Goal: Task Accomplishment & Management: Manage account settings

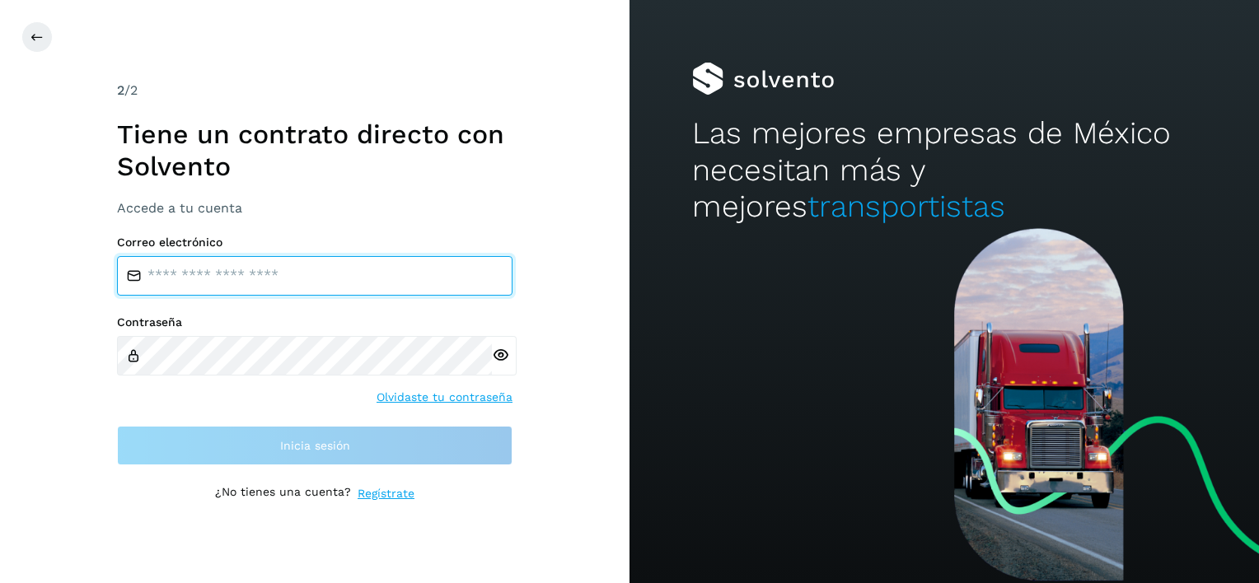
type input "**********"
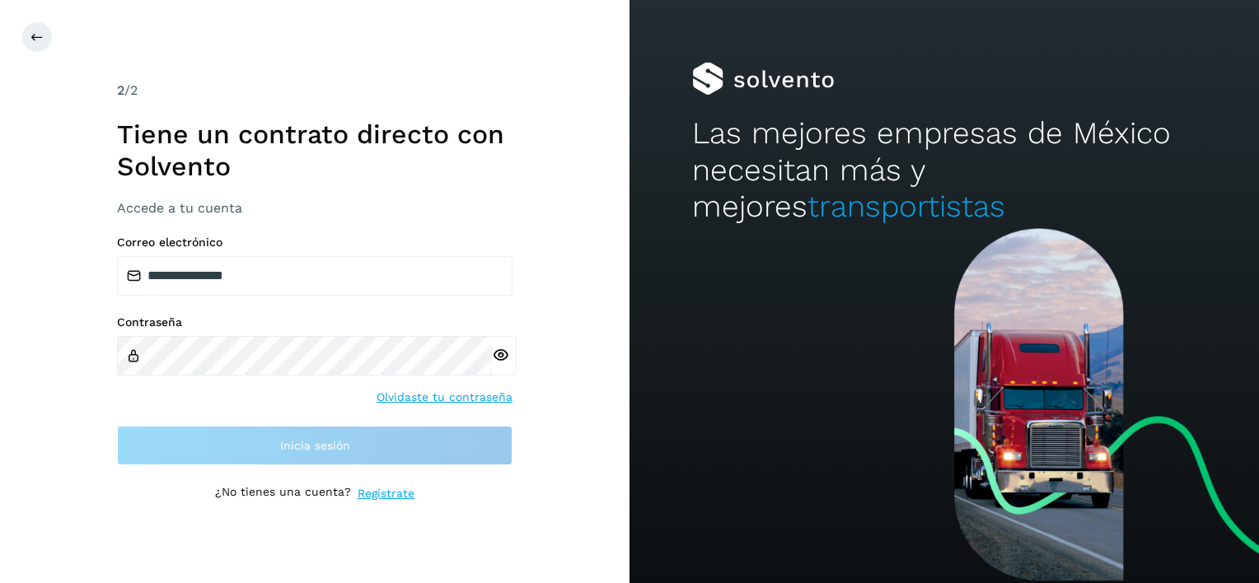
click at [288, 469] on div "**********" at bounding box center [315, 291] width 396 height 421
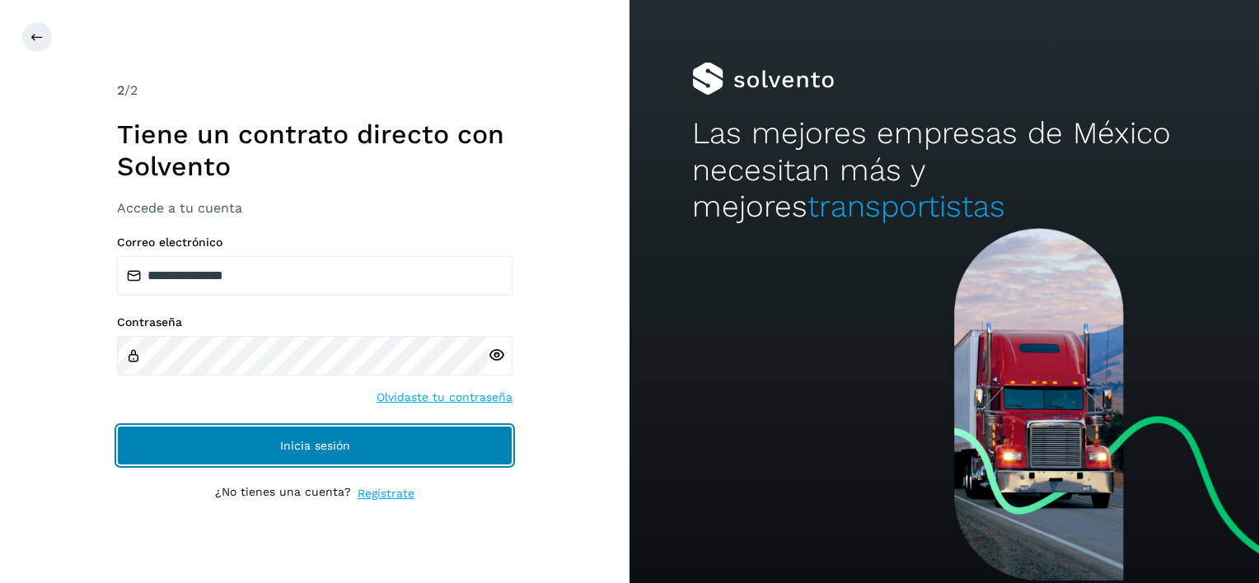
click at [299, 451] on span "Inicia sesión" at bounding box center [315, 446] width 70 height 12
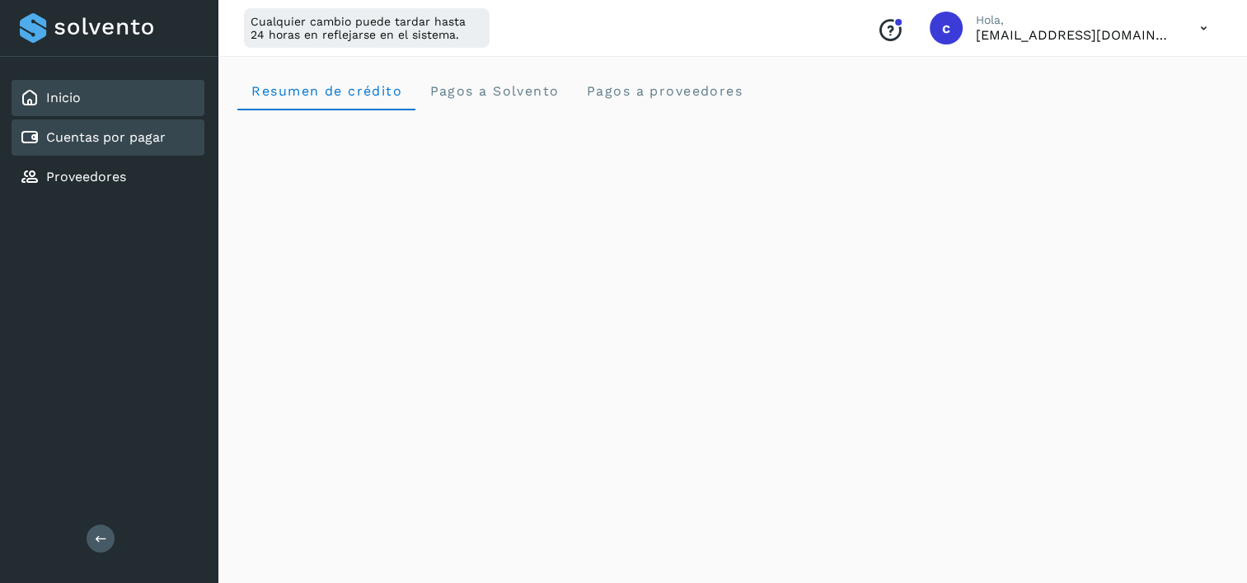
click at [124, 131] on link "Cuentas por pagar" at bounding box center [105, 137] width 119 height 16
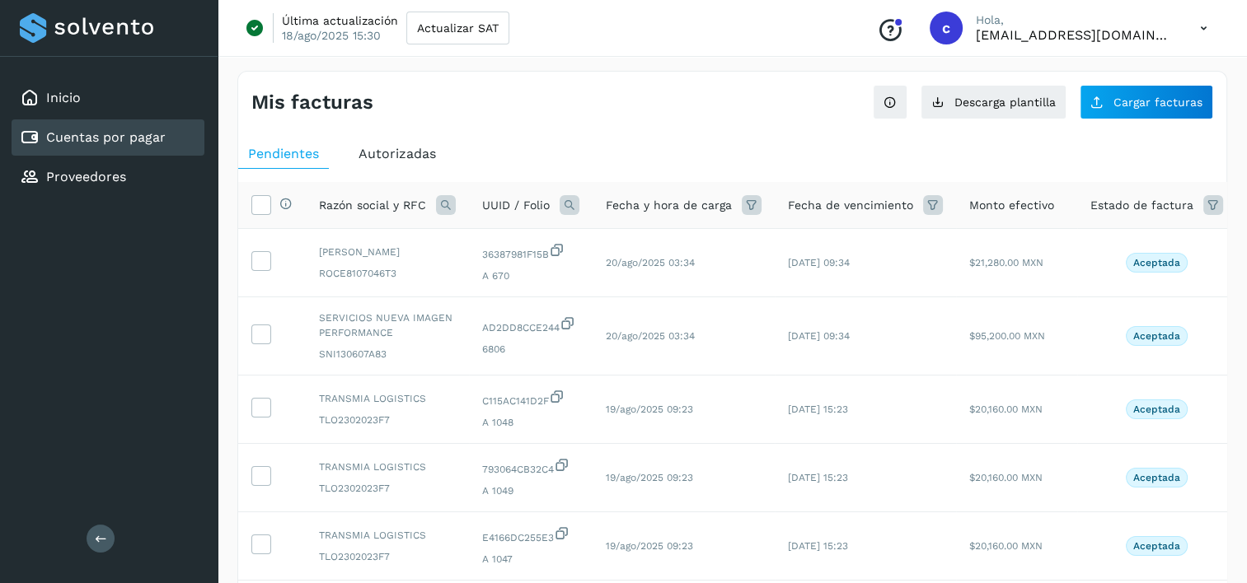
click at [567, 199] on icon at bounding box center [570, 205] width 20 height 20
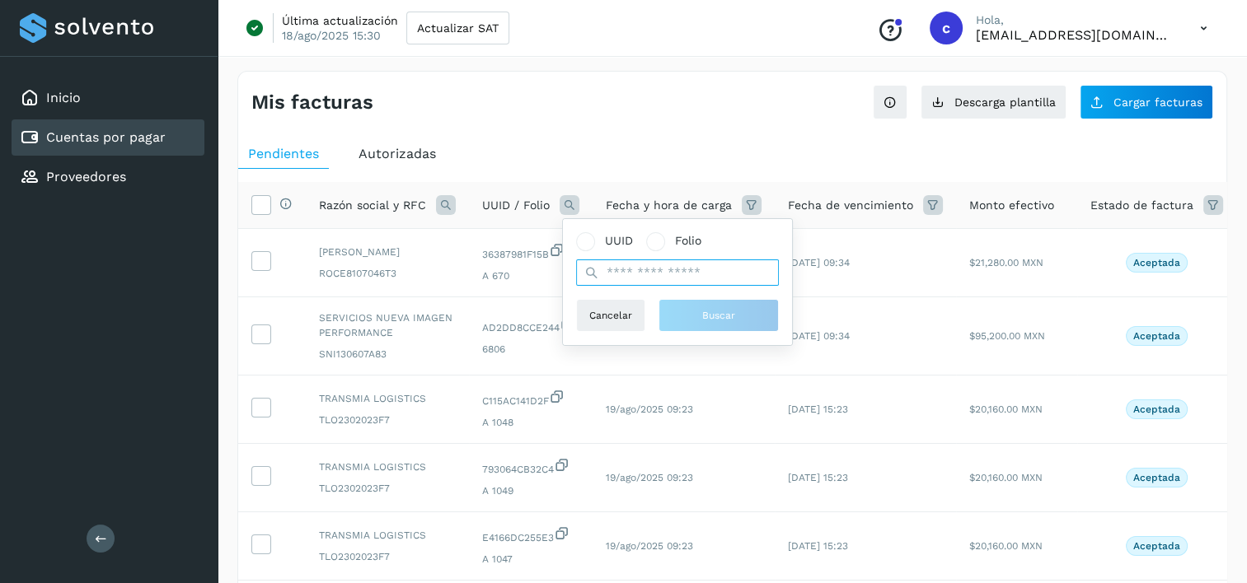
click at [733, 266] on input "text" at bounding box center [677, 273] width 203 height 26
paste input "**********"
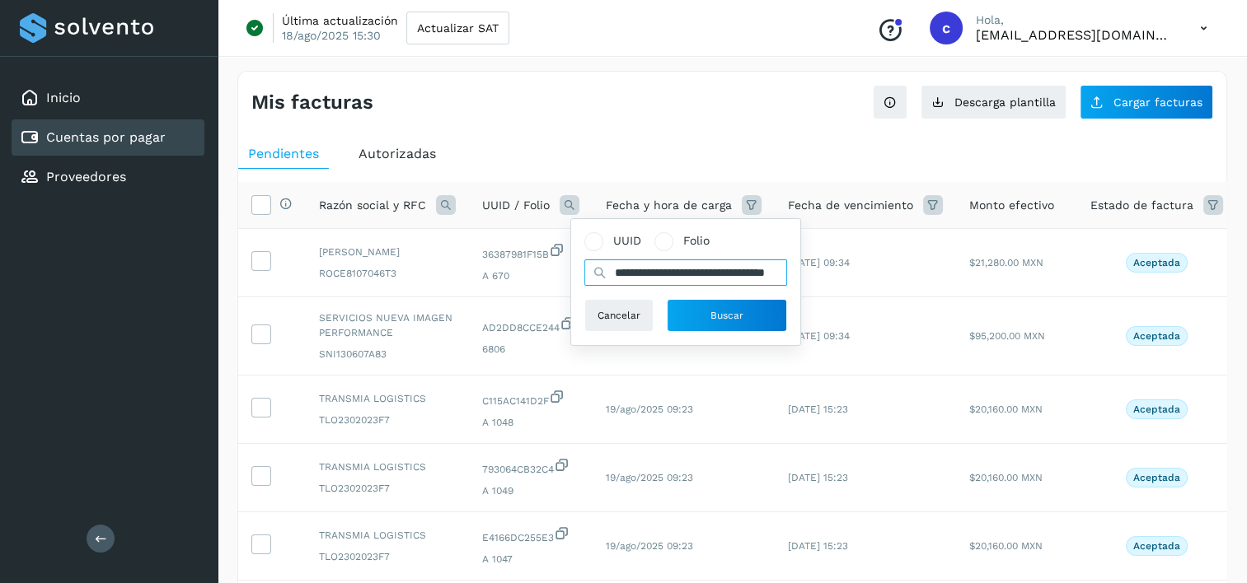
scroll to position [0, 73]
type input "**********"
click at [738, 316] on span "Buscar" at bounding box center [726, 315] width 33 height 15
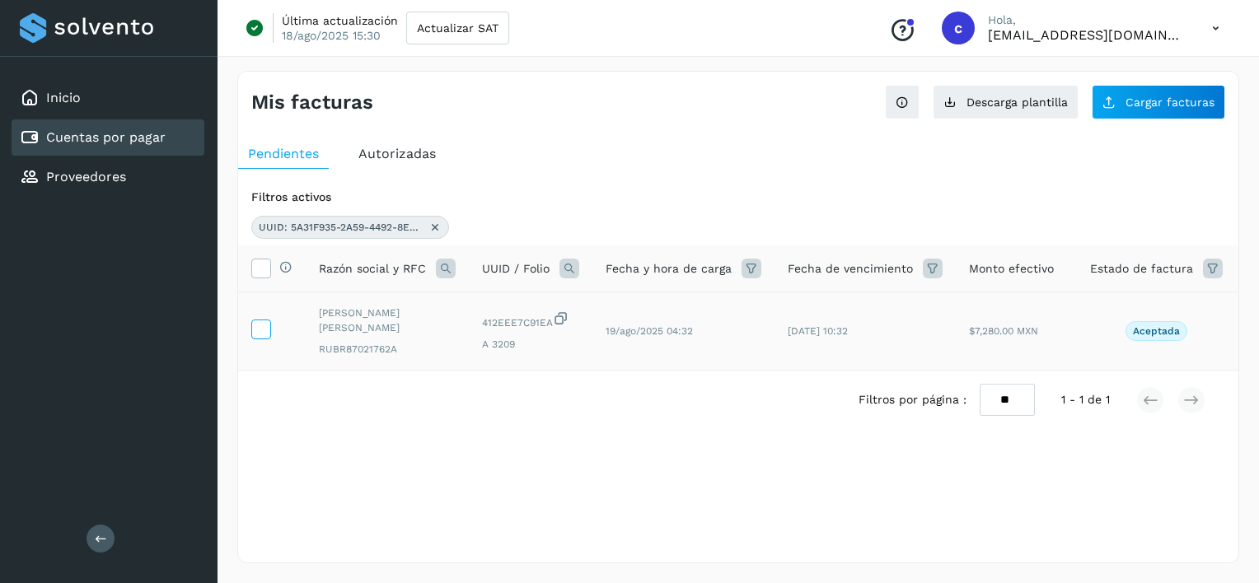
click at [265, 330] on icon at bounding box center [260, 328] width 17 height 17
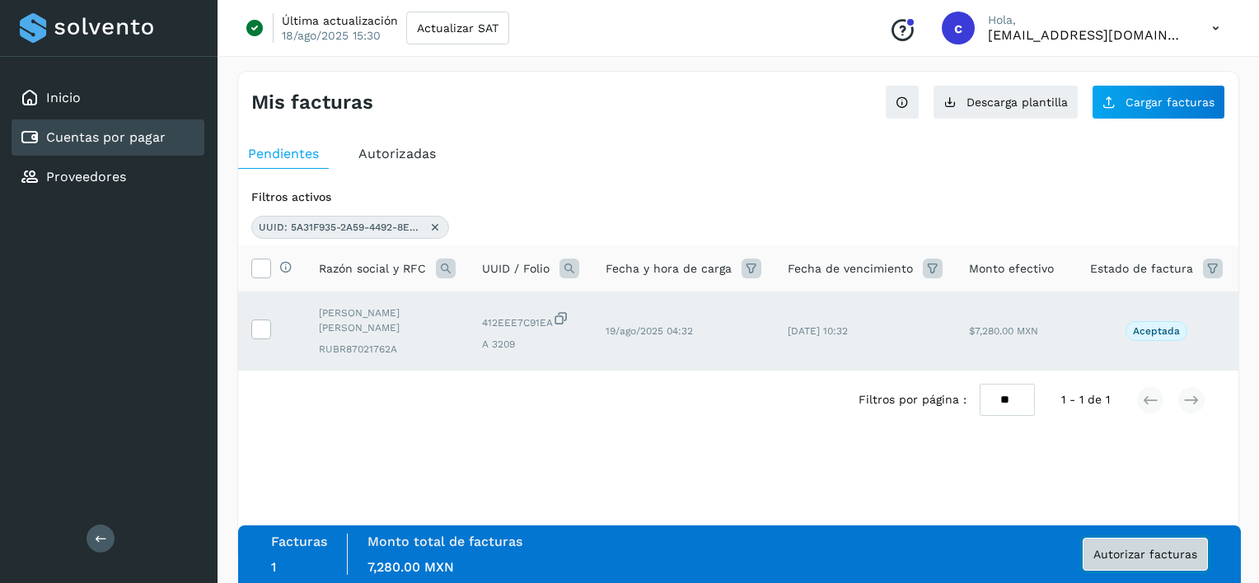
click at [1190, 549] on span "Autorizar facturas" at bounding box center [1146, 555] width 104 height 12
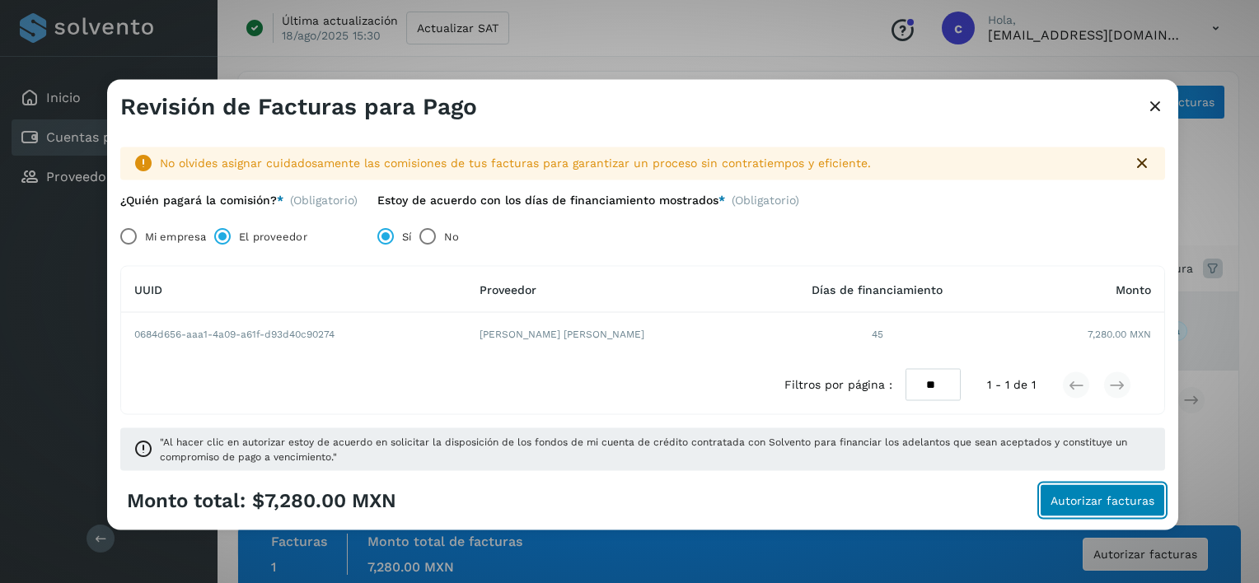
click at [1051, 501] on button "Autorizar facturas" at bounding box center [1102, 500] width 125 height 33
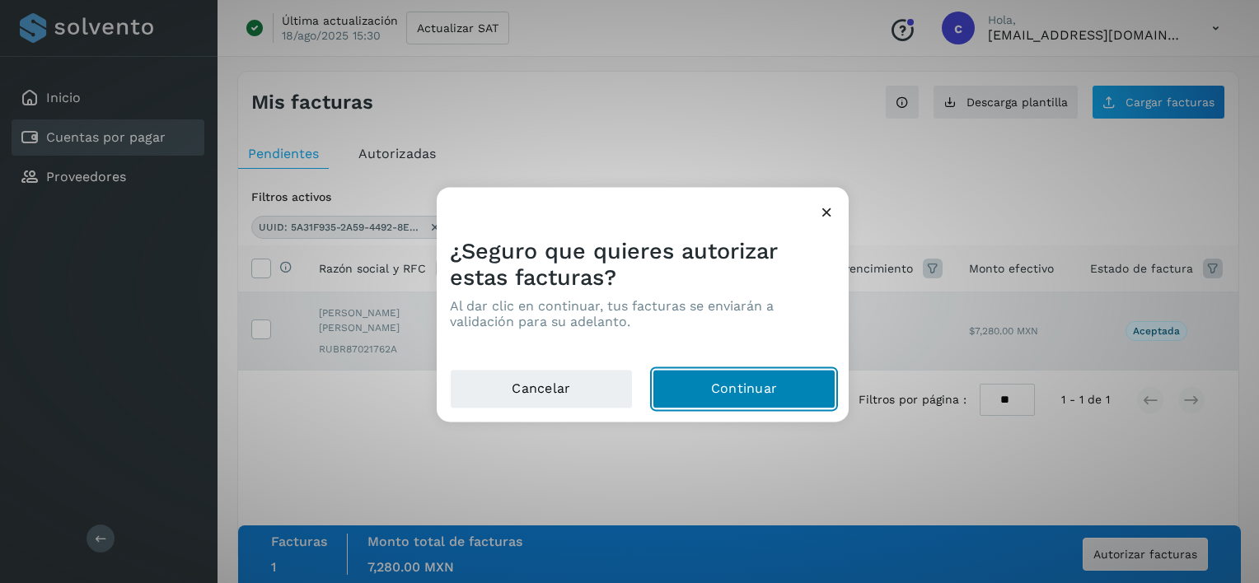
click at [783, 389] on button "Continuar" at bounding box center [744, 390] width 183 height 40
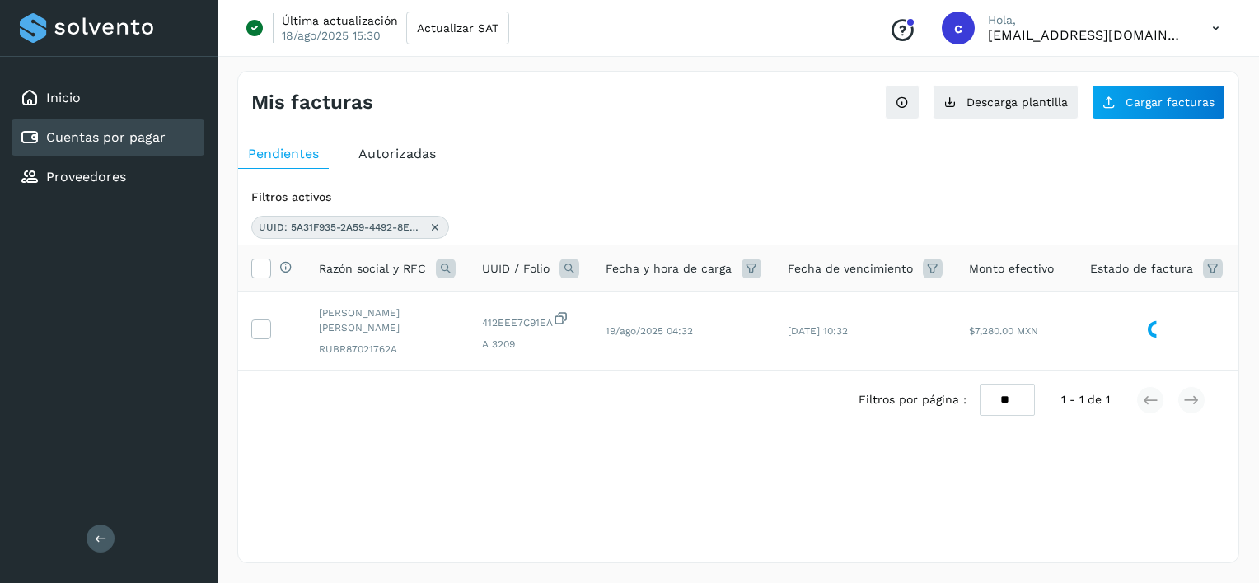
click at [435, 224] on icon at bounding box center [435, 227] width 13 height 13
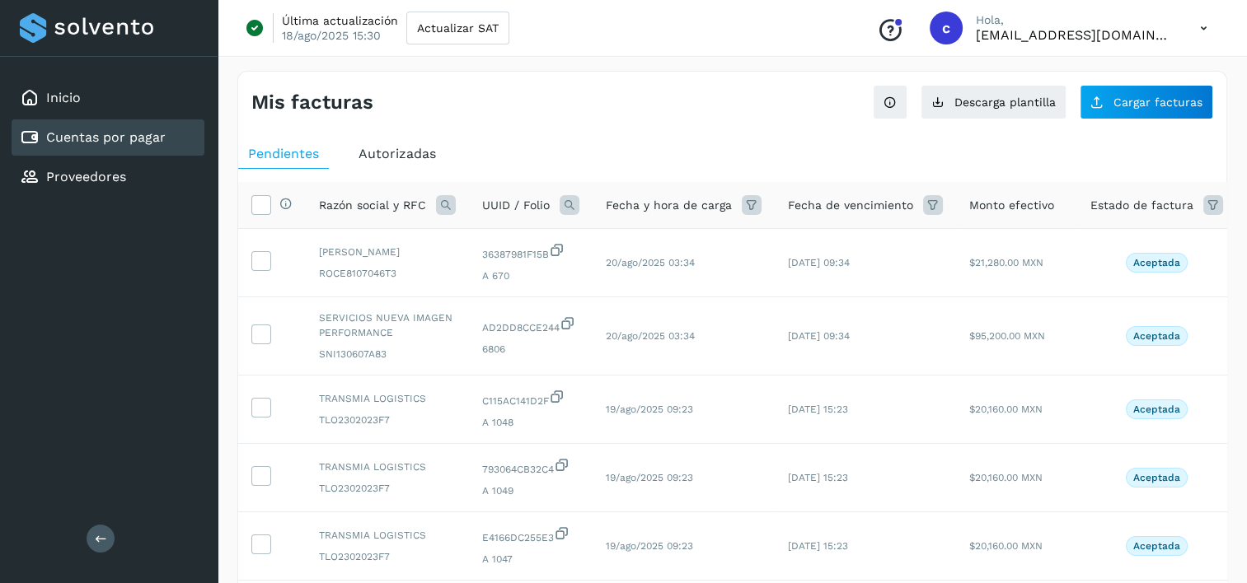
click at [571, 210] on icon at bounding box center [570, 205] width 20 height 20
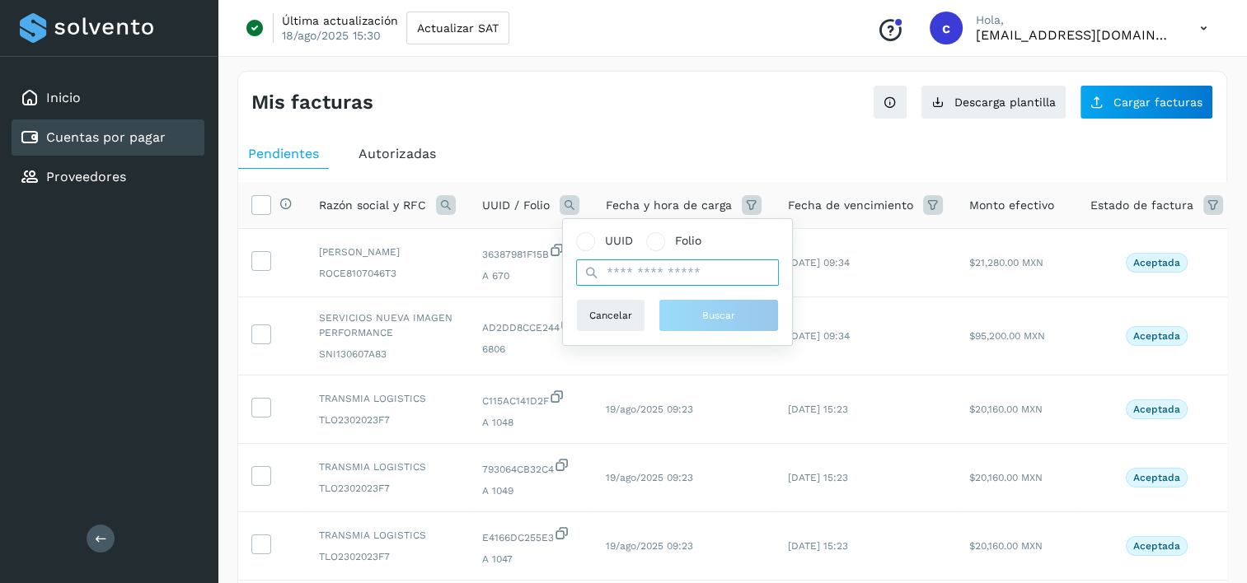
paste input "**********"
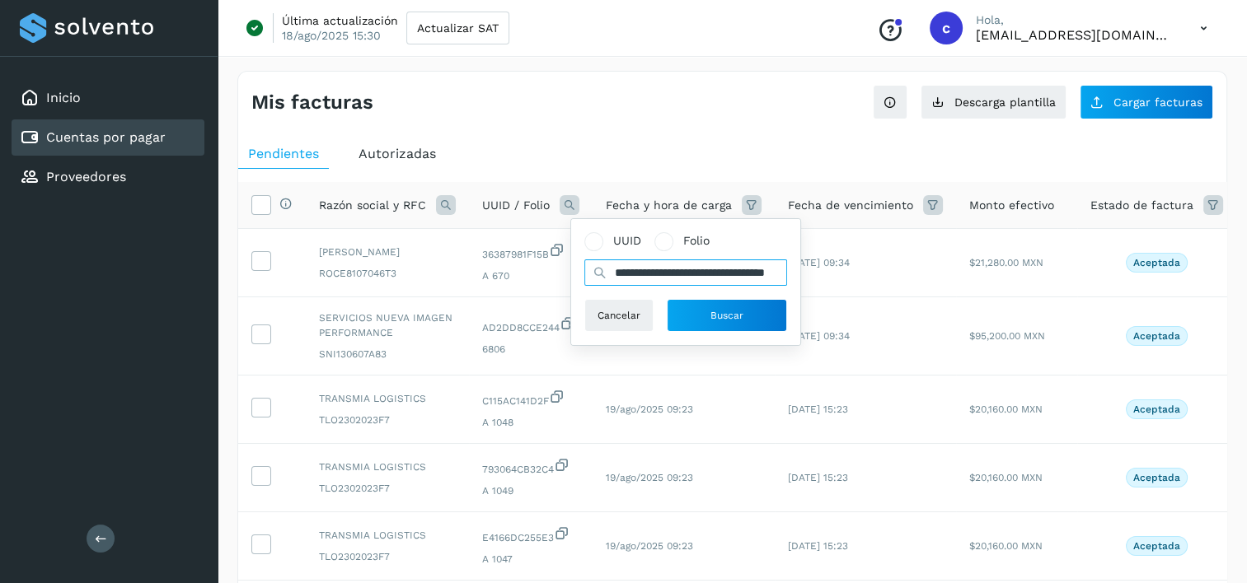
click at [606, 276] on div "**********" at bounding box center [685, 273] width 203 height 26
type input "**********"
click at [691, 300] on button "Buscar" at bounding box center [727, 315] width 120 height 33
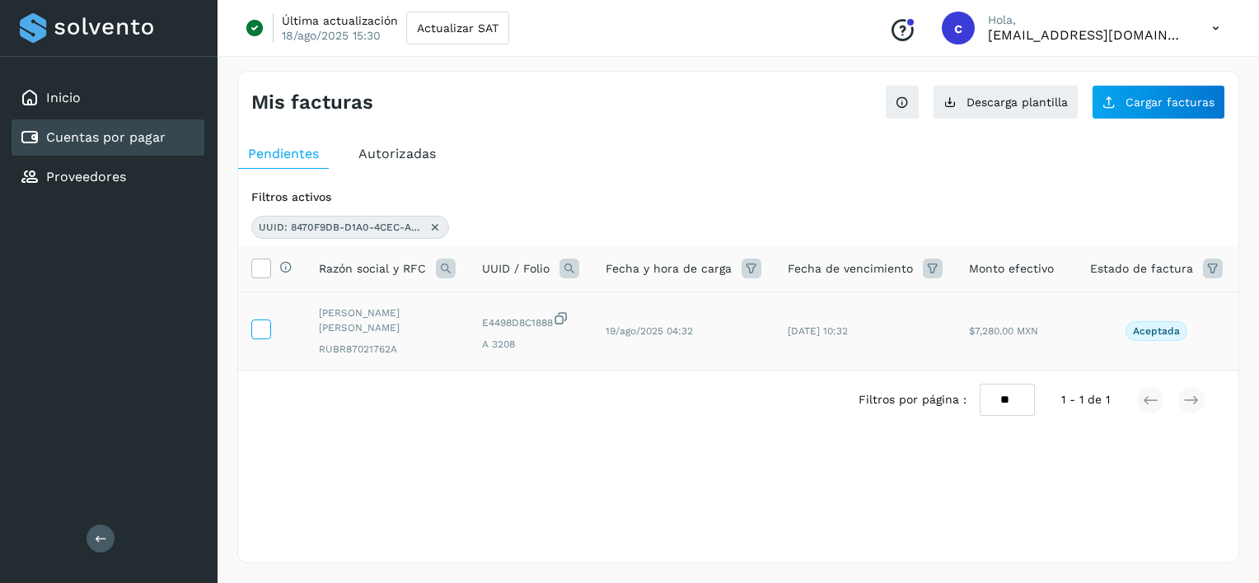
click at [264, 325] on icon at bounding box center [260, 328] width 17 height 17
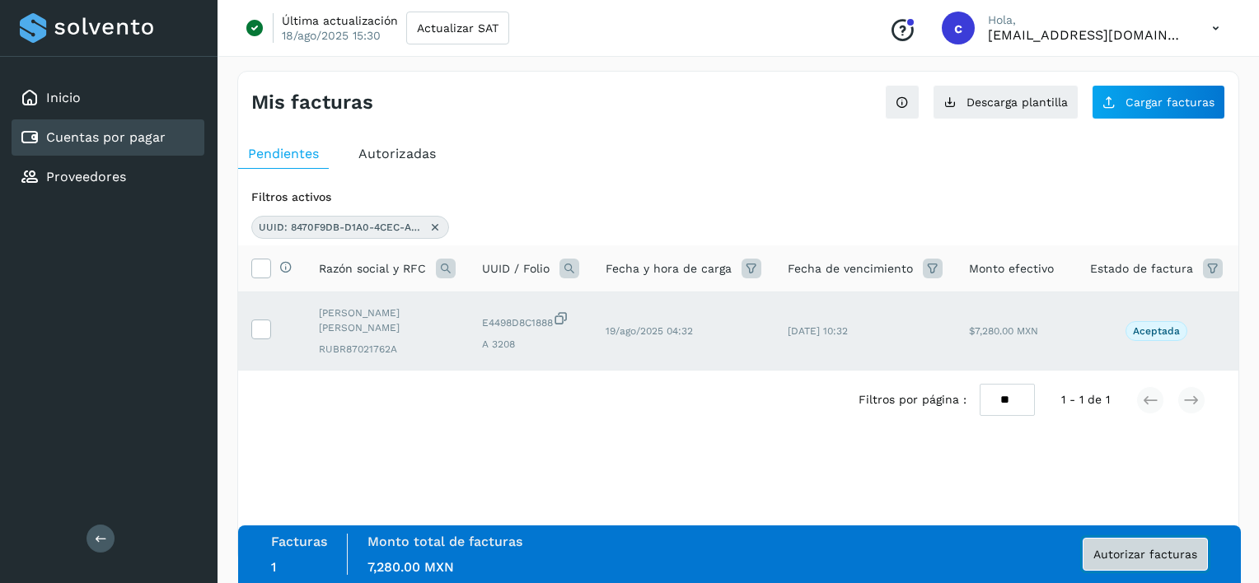
click at [1146, 549] on span "Autorizar facturas" at bounding box center [1146, 555] width 104 height 12
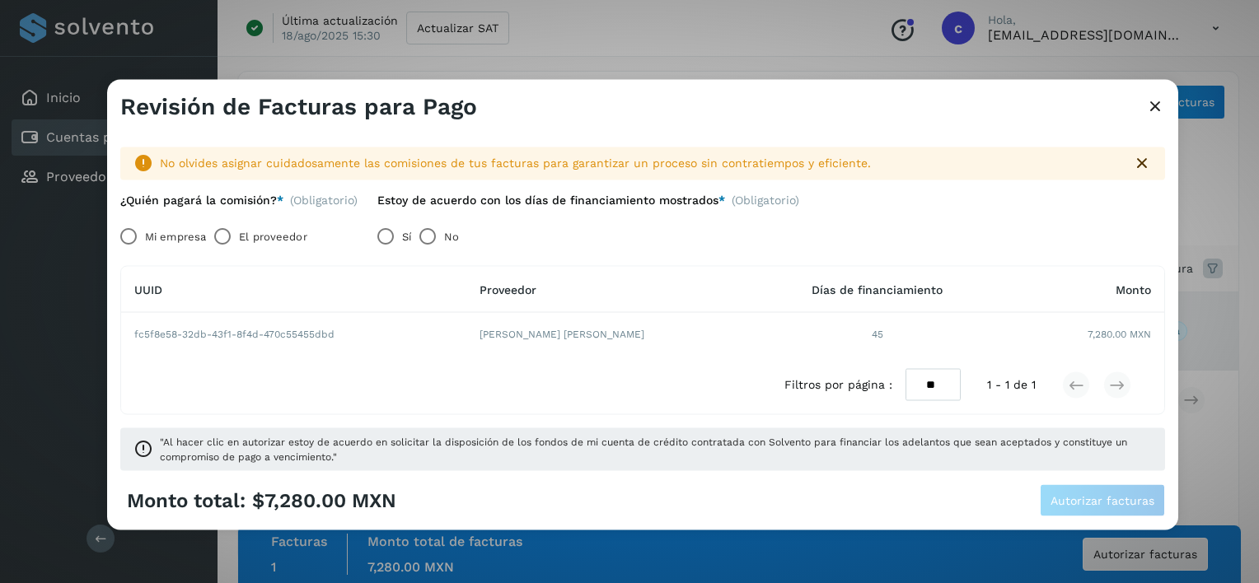
click at [290, 243] on label "El proveedor" at bounding box center [273, 236] width 68 height 33
click at [1108, 503] on span "Autorizar facturas" at bounding box center [1103, 500] width 104 height 12
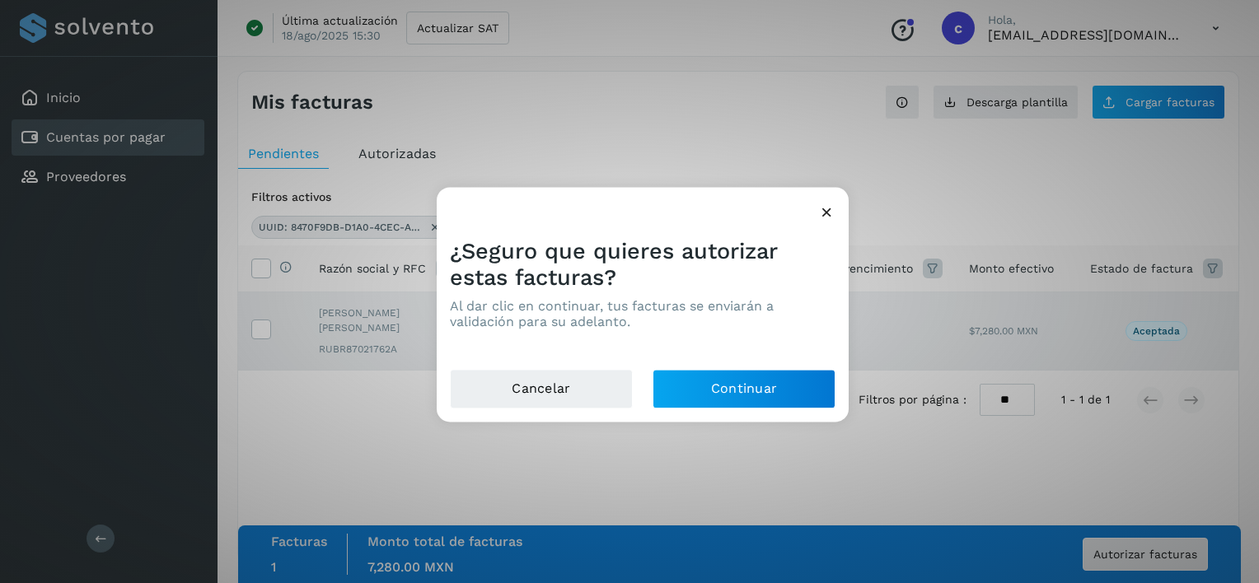
click at [650, 364] on div "¿Seguro que quieres autorizar estas facturas? Al dar clic en continuar, tus fac…" at bounding box center [643, 297] width 412 height 144
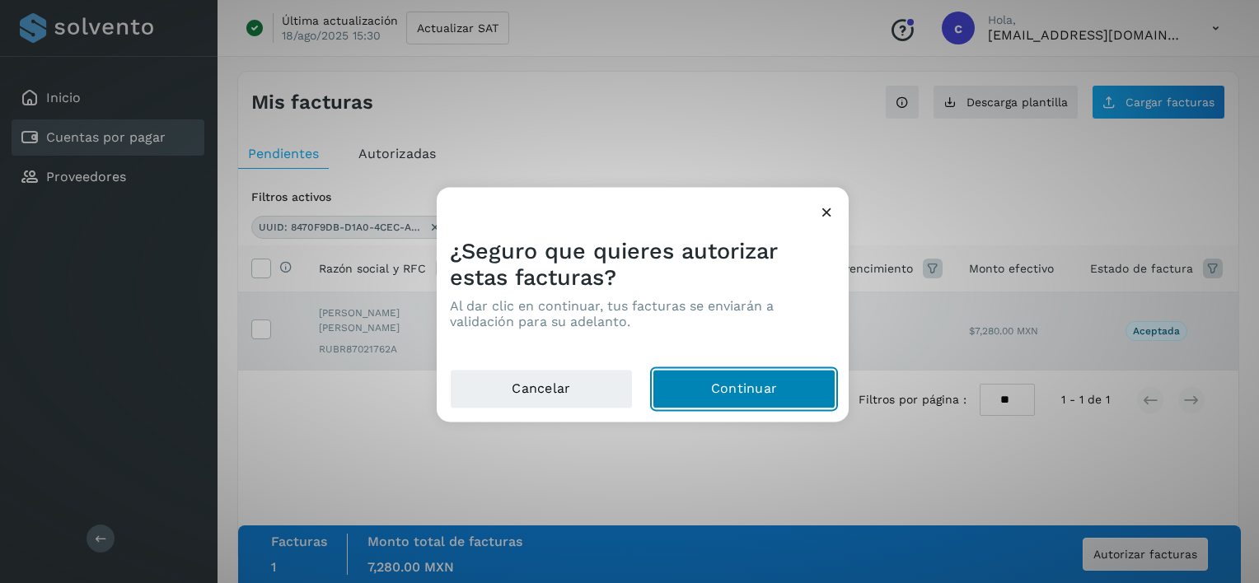
click at [681, 383] on button "Continuar" at bounding box center [744, 390] width 183 height 40
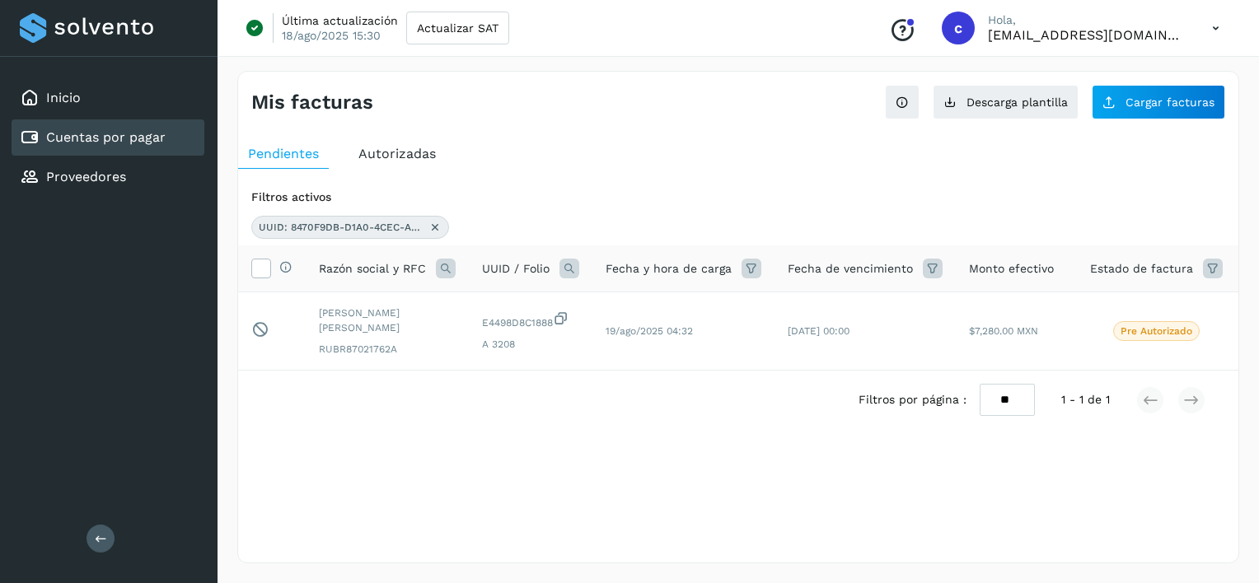
click at [436, 230] on icon at bounding box center [435, 227] width 13 height 13
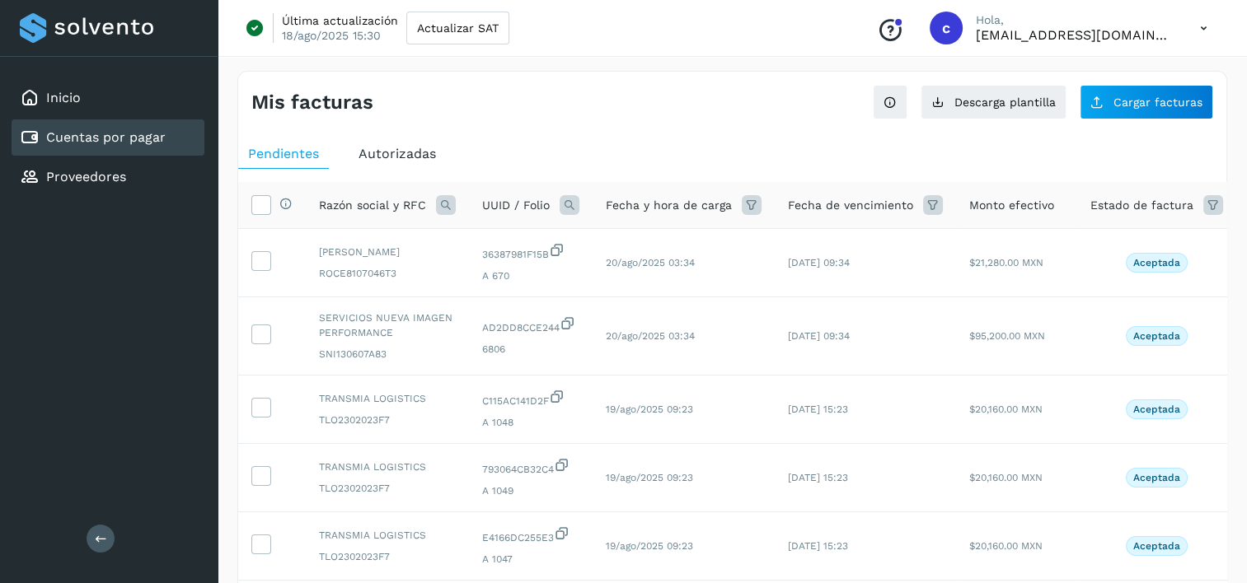
click at [563, 204] on icon at bounding box center [570, 205] width 20 height 20
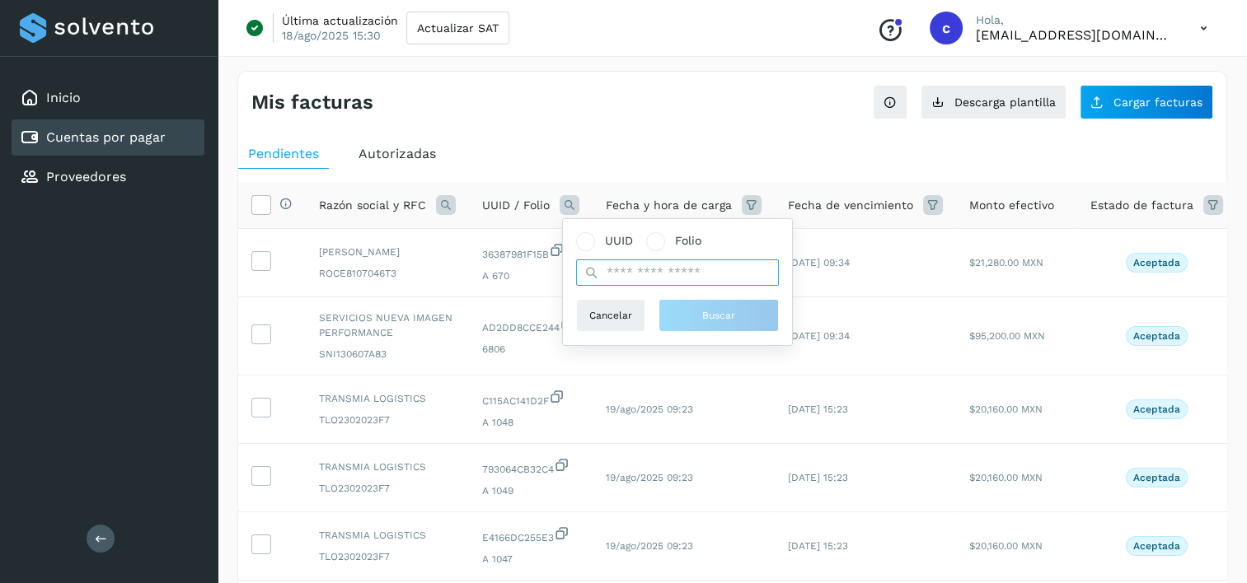
click at [659, 277] on input "text" at bounding box center [677, 273] width 203 height 26
paste input "**********"
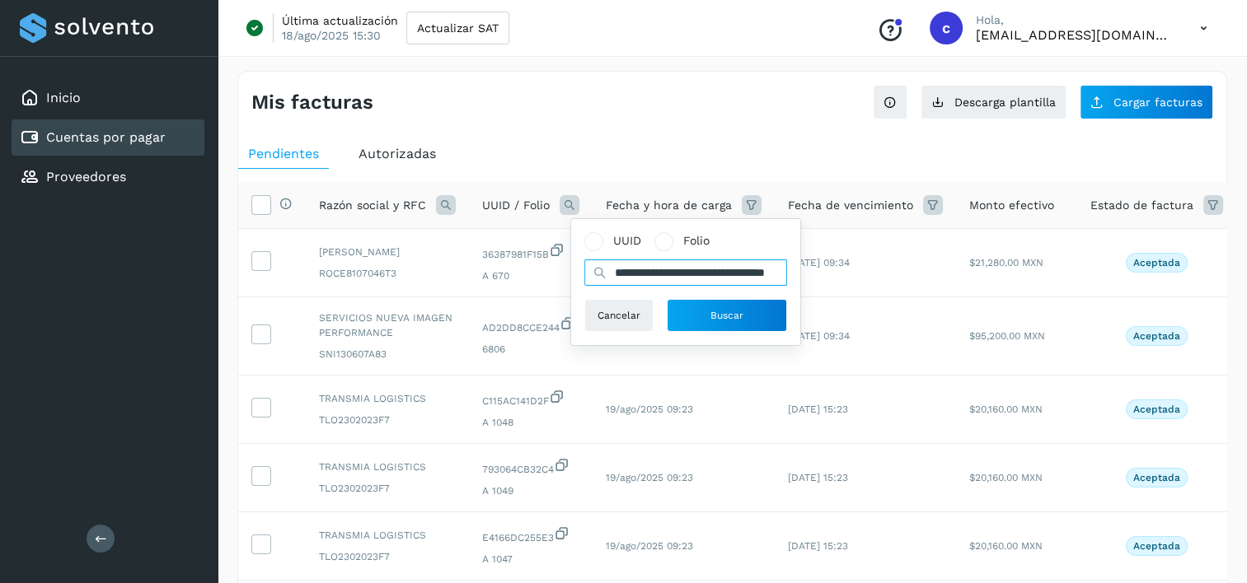
type input "**********"
click at [685, 298] on div "**********" at bounding box center [685, 282] width 203 height 100
click at [692, 302] on button "Buscar" at bounding box center [727, 315] width 120 height 33
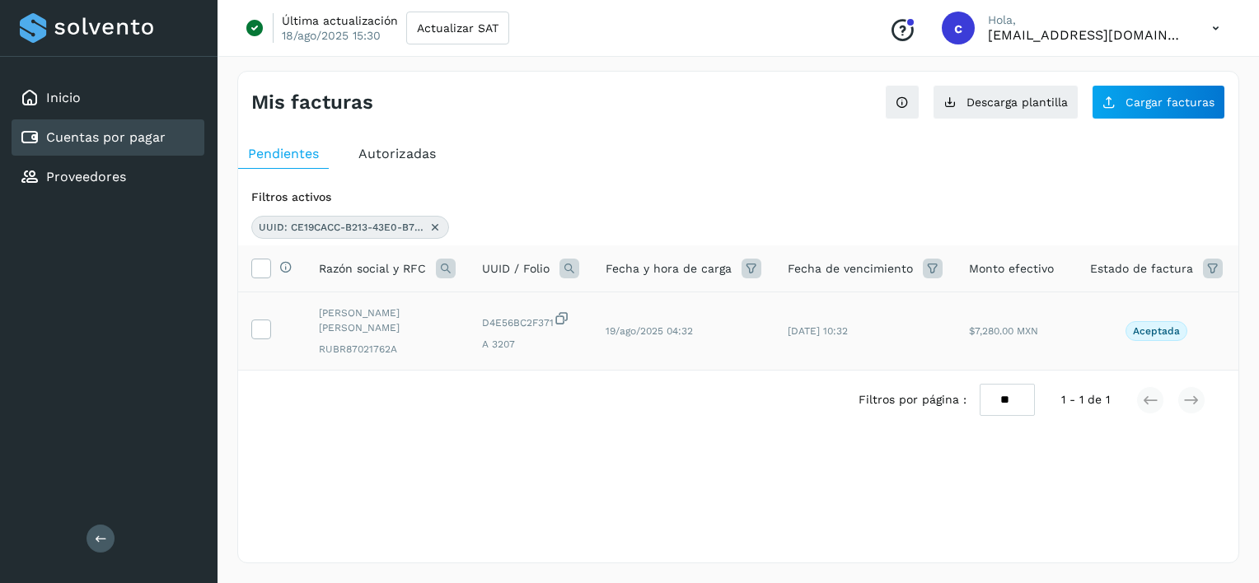
click at [272, 341] on td at bounding box center [272, 332] width 68 height 78
click at [267, 325] on icon at bounding box center [260, 328] width 17 height 17
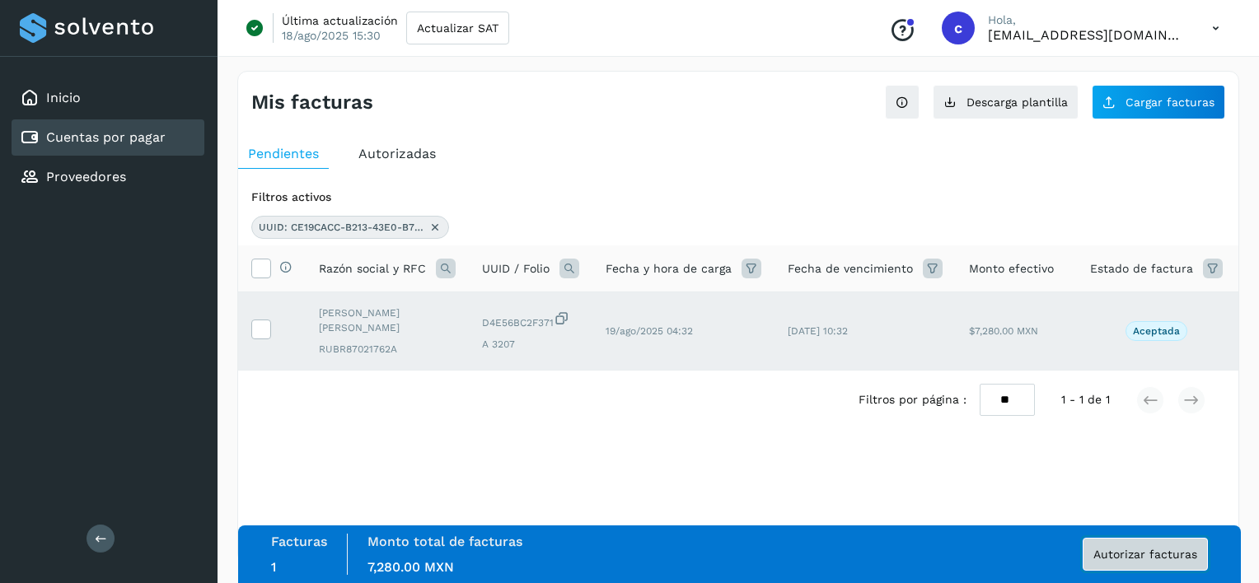
click at [1169, 545] on button "Autorizar facturas" at bounding box center [1145, 554] width 125 height 33
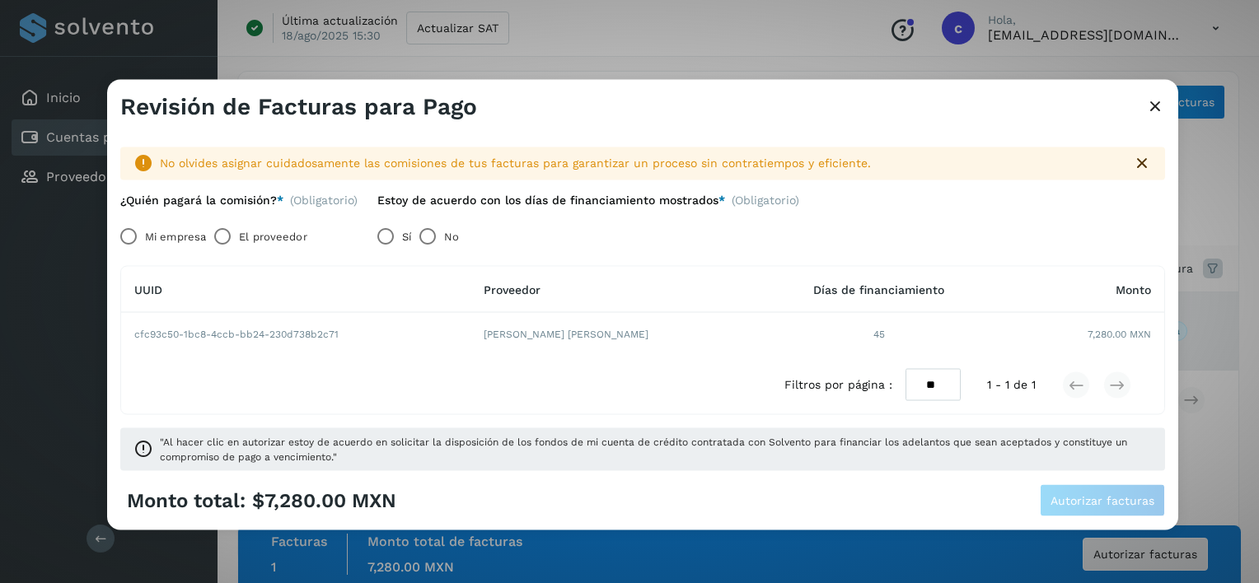
click at [274, 237] on label "El proveedor" at bounding box center [273, 236] width 68 height 33
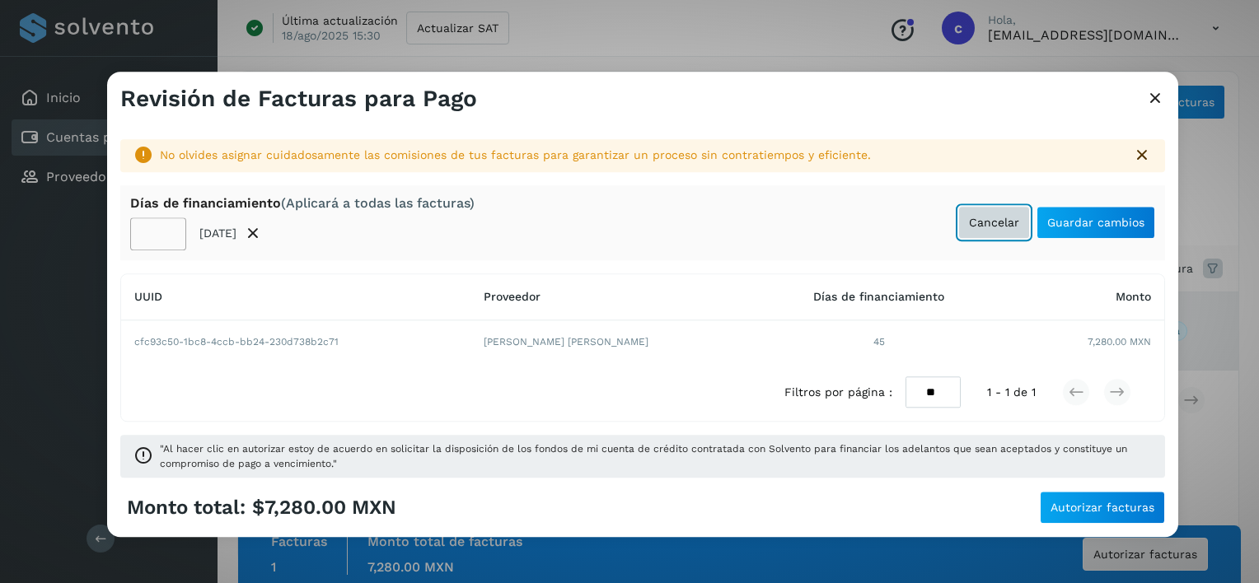
click at [976, 232] on button "Cancelar" at bounding box center [994, 222] width 72 height 33
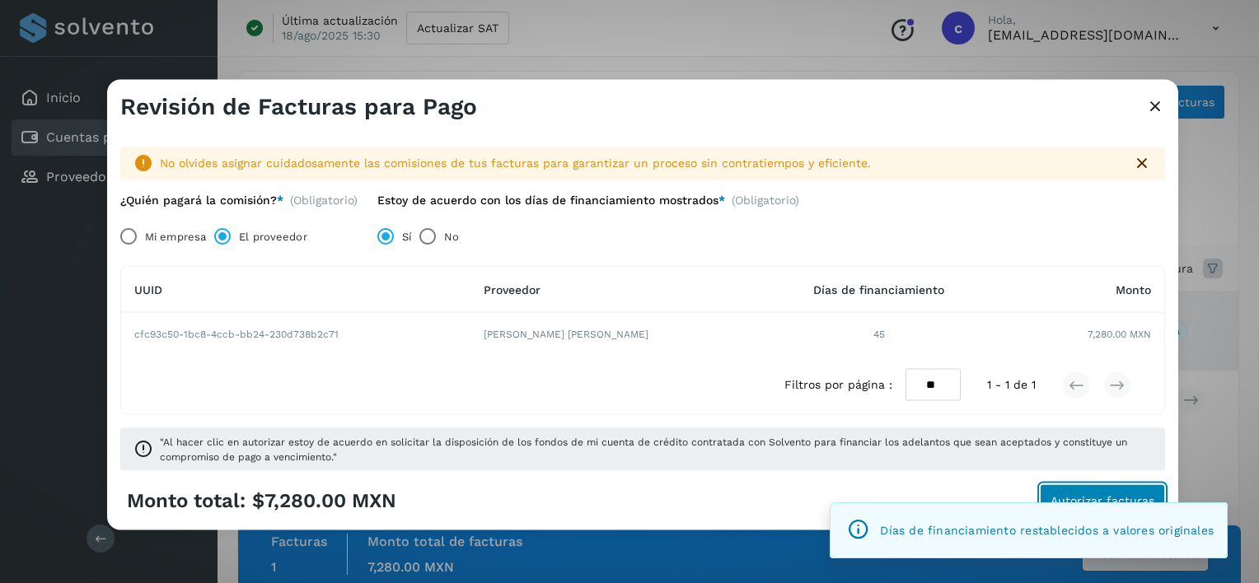
click at [1081, 489] on button "Autorizar facturas" at bounding box center [1102, 500] width 125 height 33
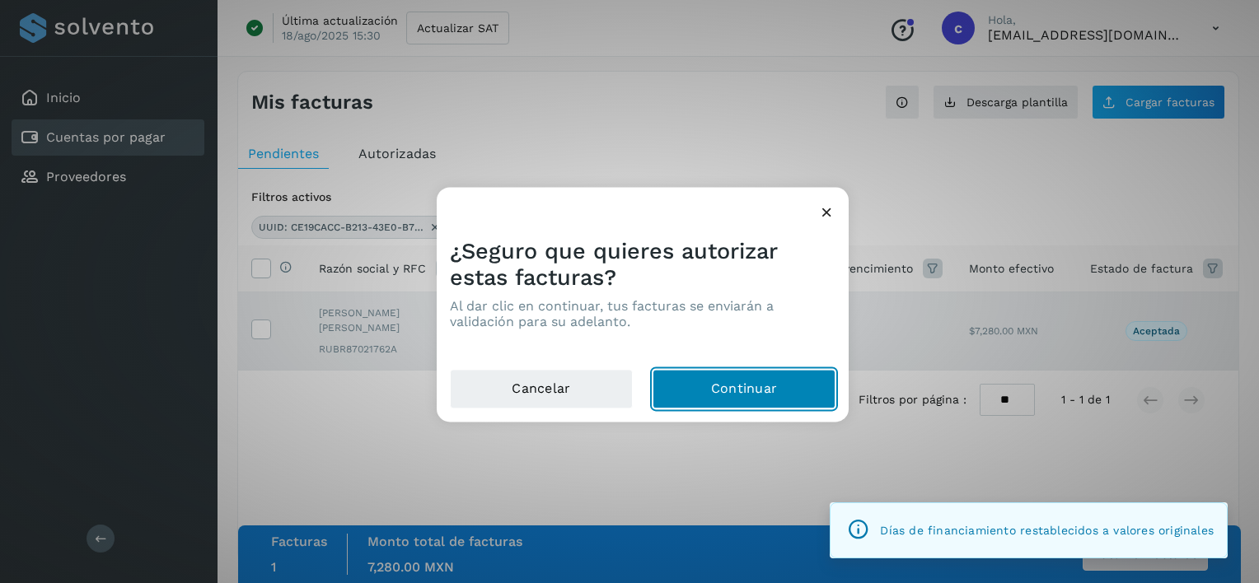
click at [828, 376] on button "Continuar" at bounding box center [744, 390] width 183 height 40
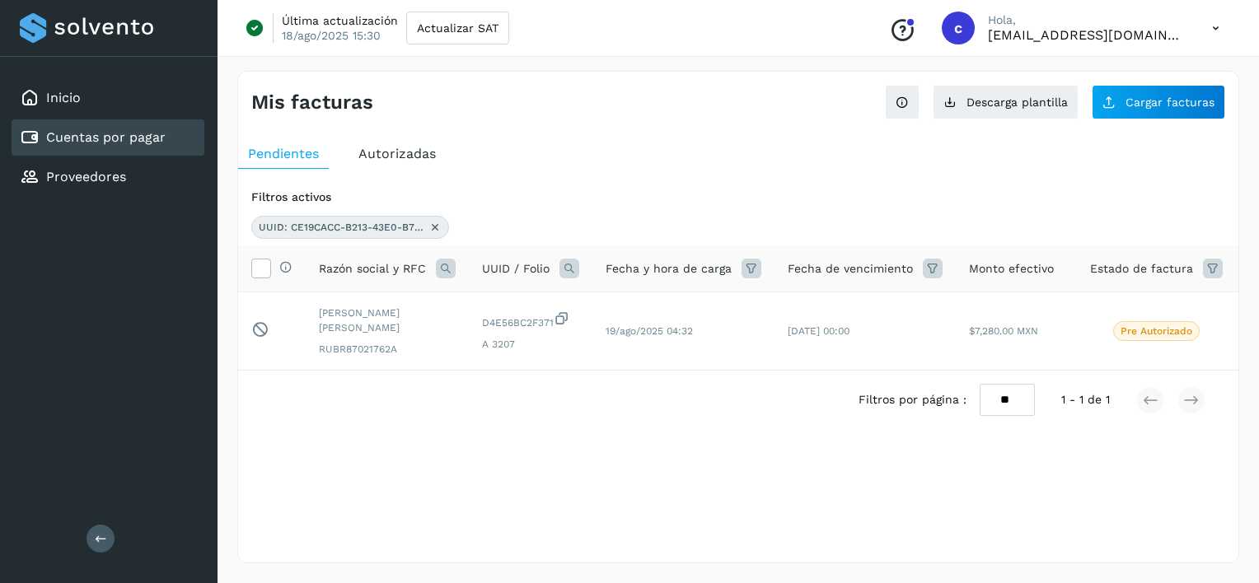
click at [436, 227] on icon at bounding box center [435, 227] width 13 height 13
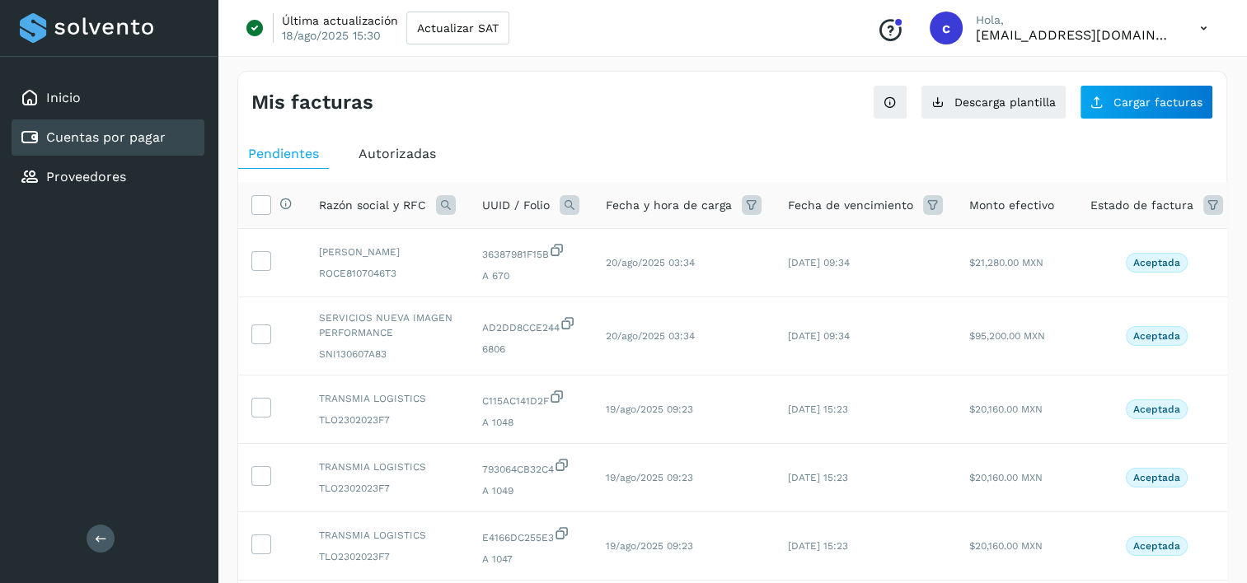
click at [571, 198] on icon at bounding box center [570, 205] width 20 height 20
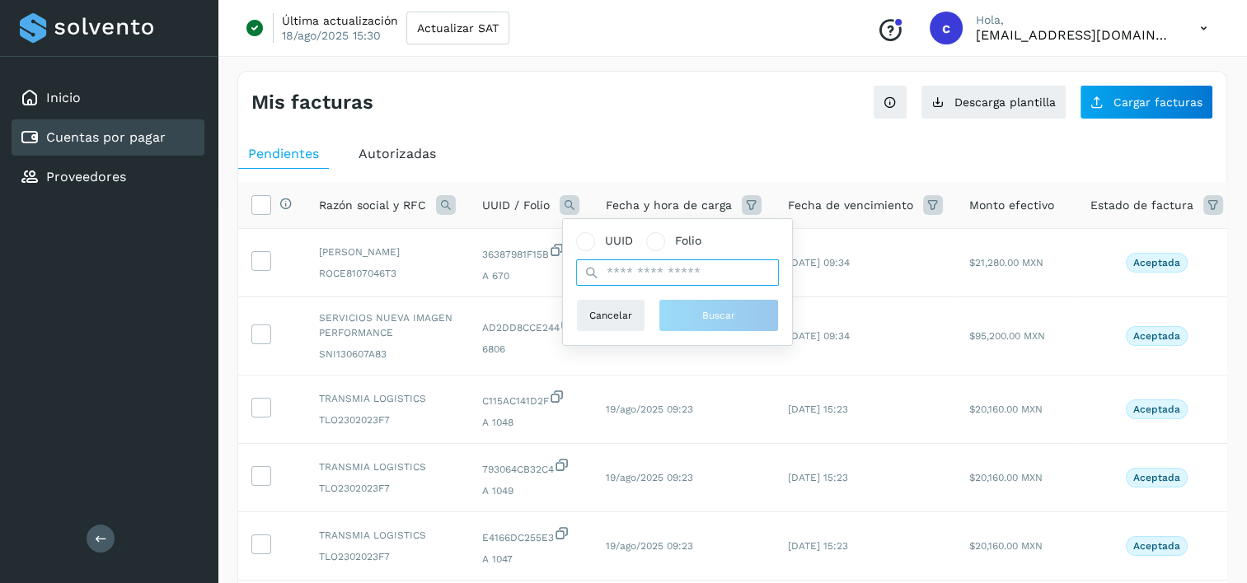
drag, startPoint x: 689, startPoint y: 264, endPoint x: 684, endPoint y: 279, distance: 16.4
click at [689, 264] on input "text" at bounding box center [677, 273] width 203 height 26
paste input "**********"
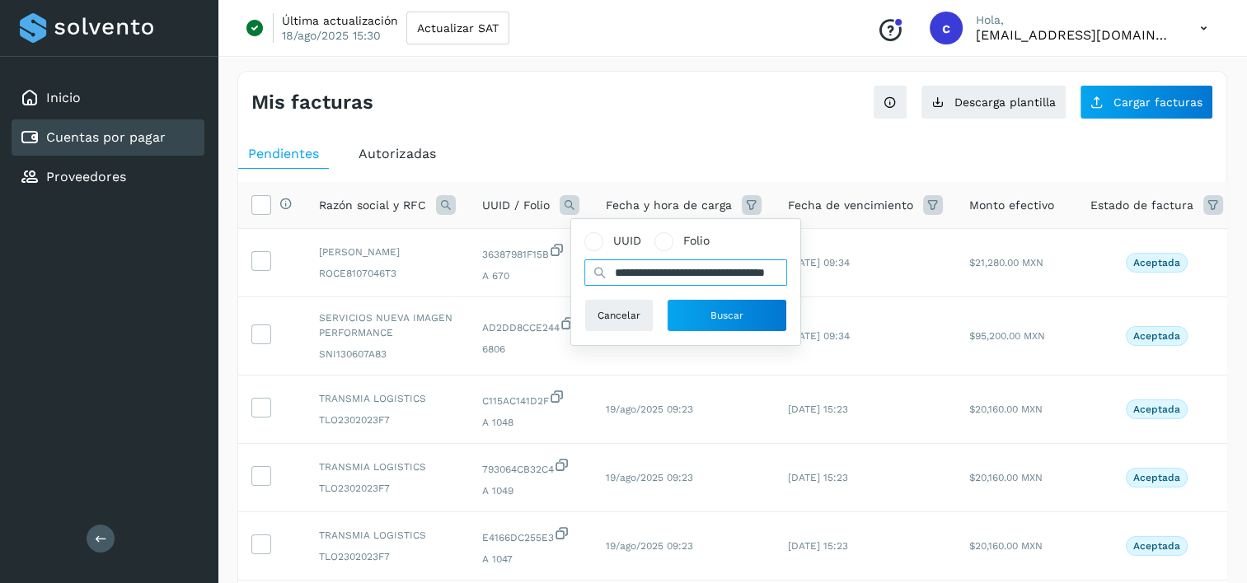
scroll to position [0, 82]
type input "**********"
click at [697, 308] on button "Buscar" at bounding box center [727, 315] width 120 height 33
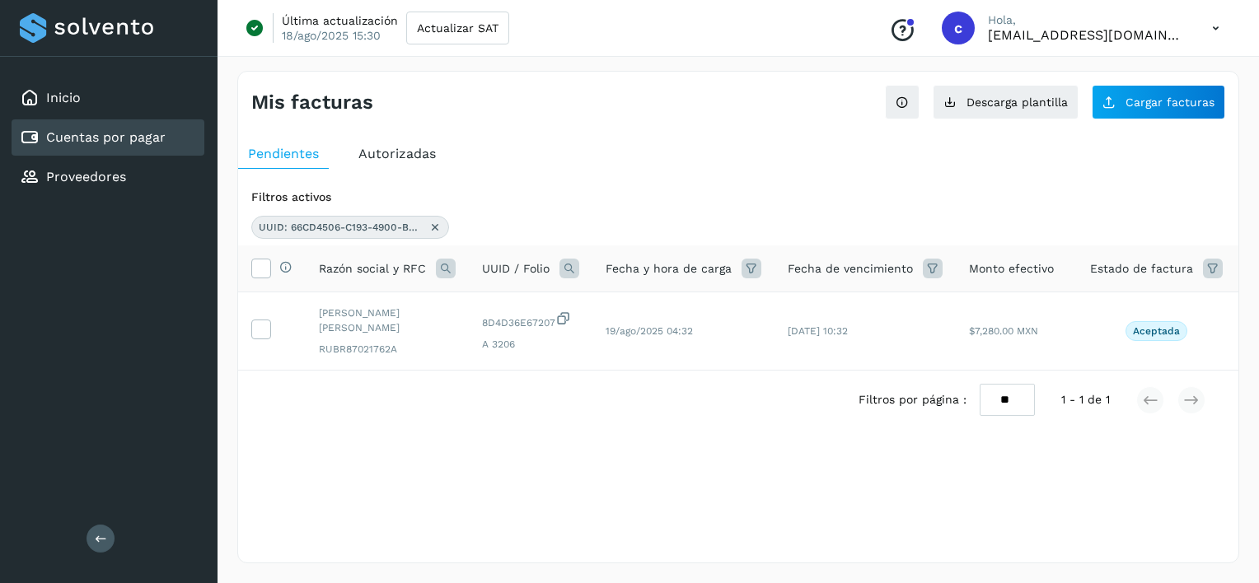
click at [425, 227] on div "UUID: 66CD4506-C193-4900-BA03-8D4D36E67207" at bounding box center [350, 227] width 198 height 23
click at [434, 227] on icon at bounding box center [435, 227] width 13 height 13
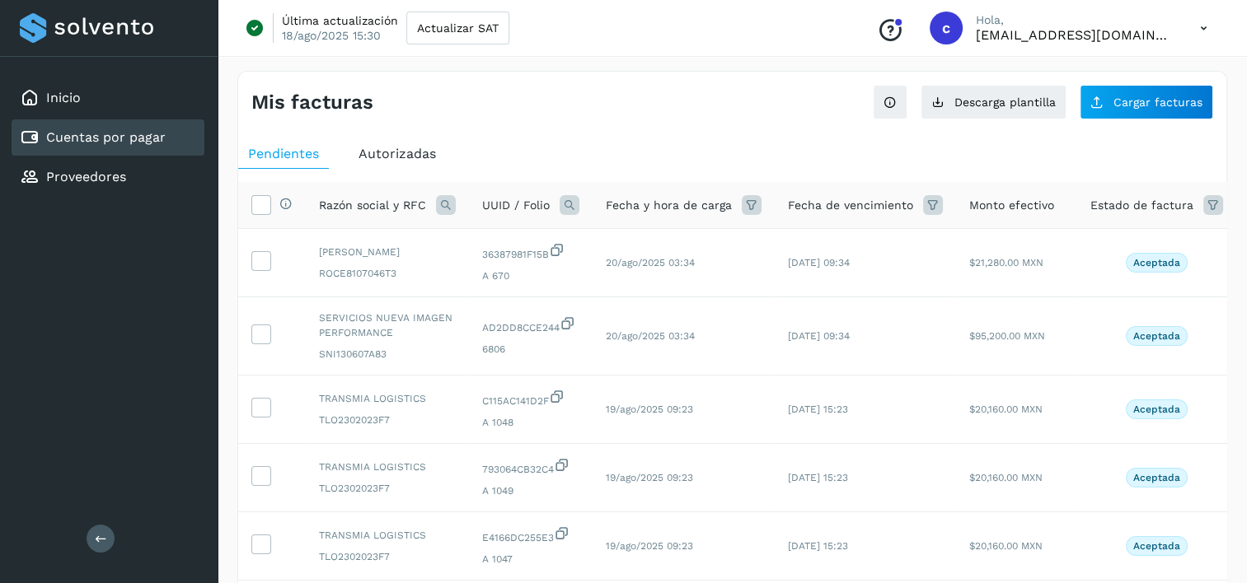
click at [560, 204] on icon at bounding box center [570, 205] width 20 height 20
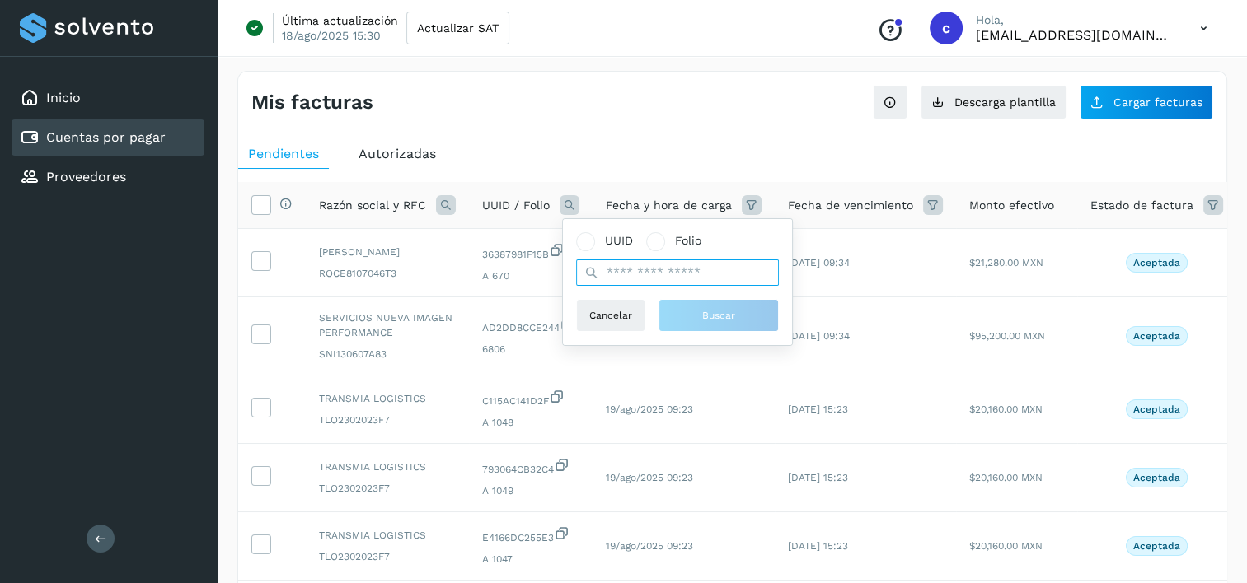
click at [693, 267] on input "text" at bounding box center [677, 273] width 203 height 26
paste input "**********"
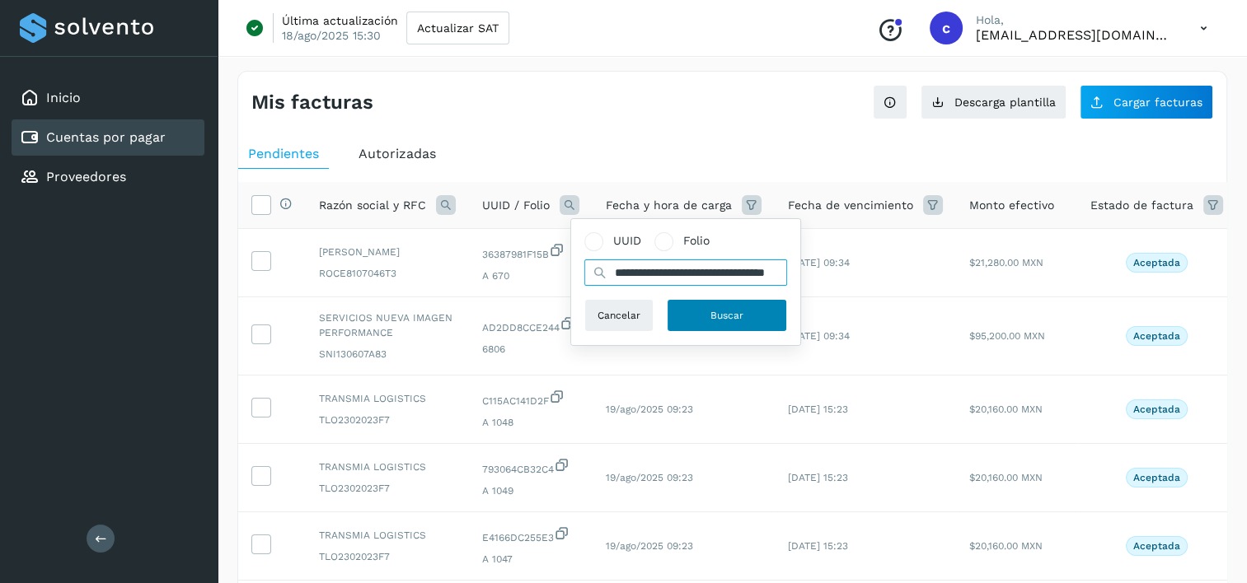
type input "**********"
click at [699, 320] on button "Buscar" at bounding box center [727, 315] width 120 height 33
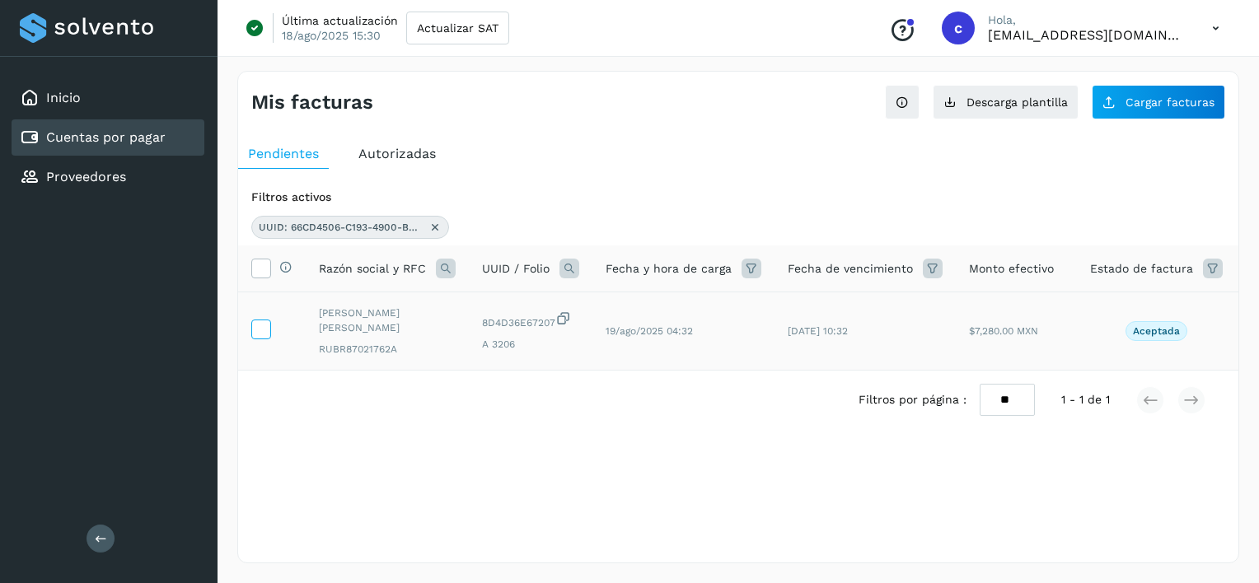
click at [270, 321] on td at bounding box center [272, 332] width 68 height 78
click at [266, 321] on icon at bounding box center [260, 328] width 17 height 17
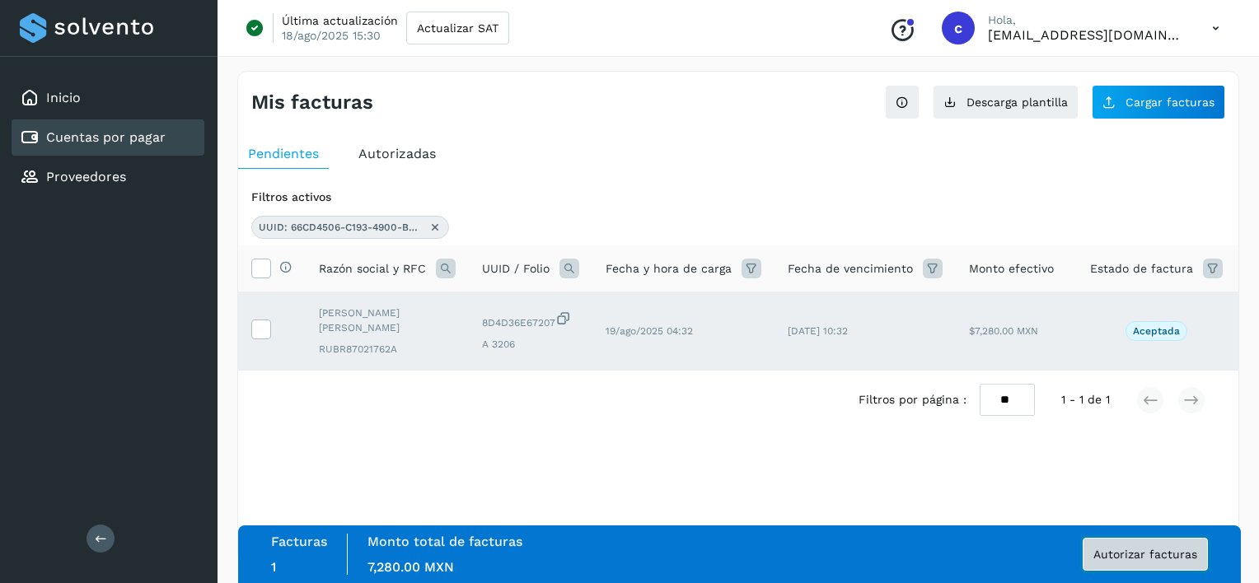
click at [1150, 564] on button "Autorizar facturas" at bounding box center [1145, 554] width 125 height 33
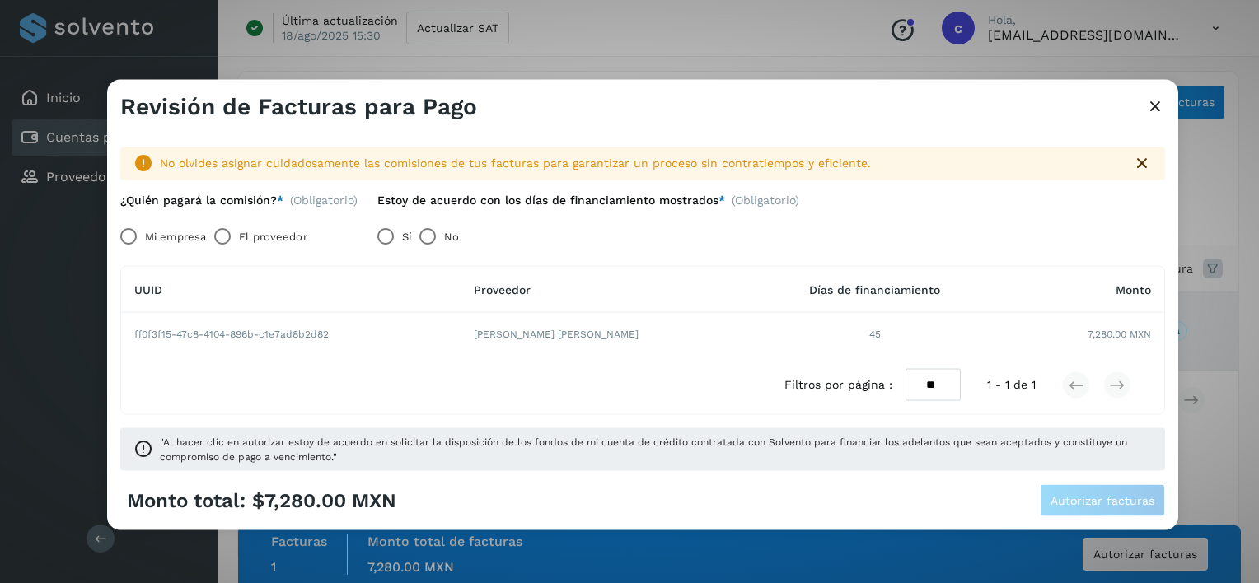
click at [253, 237] on label "El proveedor" at bounding box center [273, 236] width 68 height 33
click at [1045, 493] on button "Autorizar facturas" at bounding box center [1102, 500] width 125 height 33
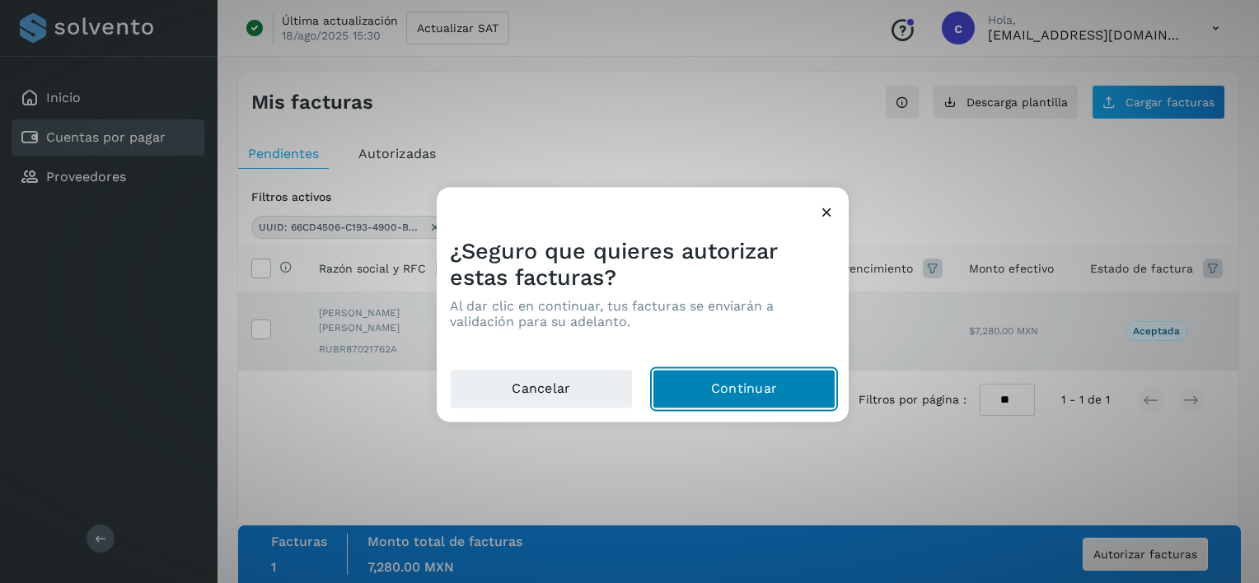
click at [713, 400] on button "Continuar" at bounding box center [744, 390] width 183 height 40
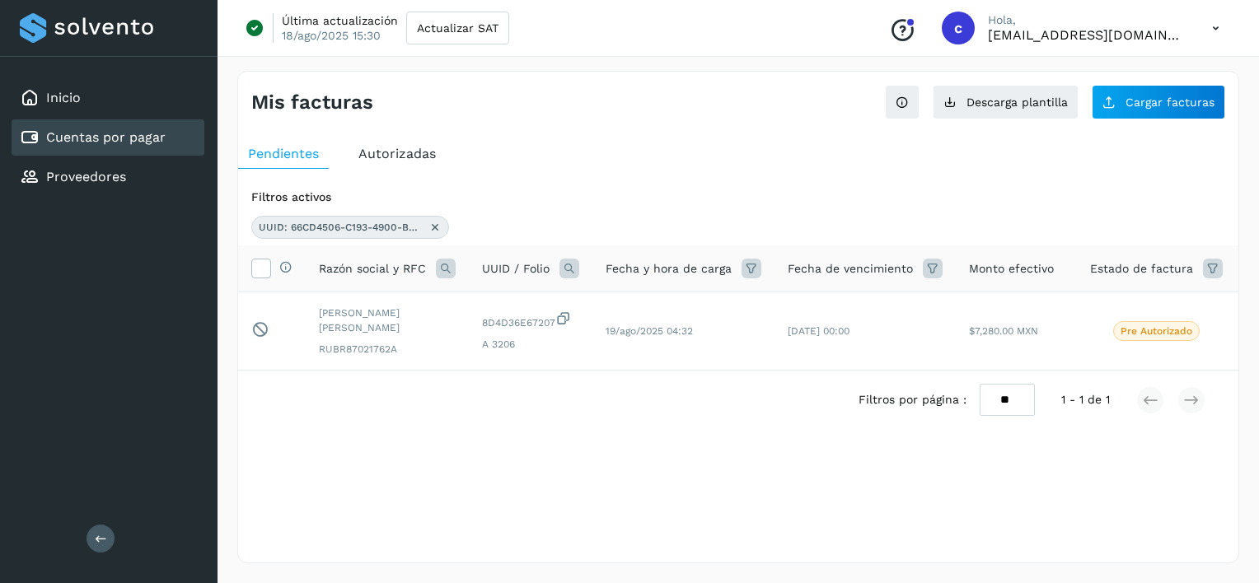
click at [437, 224] on icon at bounding box center [435, 227] width 13 height 13
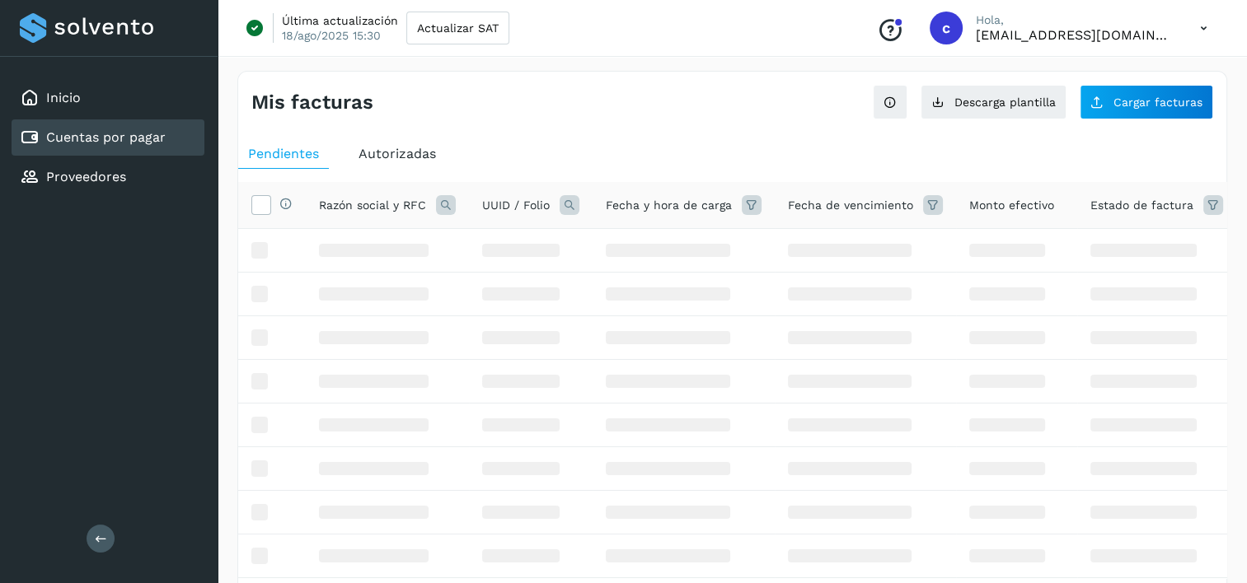
click at [574, 204] on icon at bounding box center [570, 205] width 20 height 20
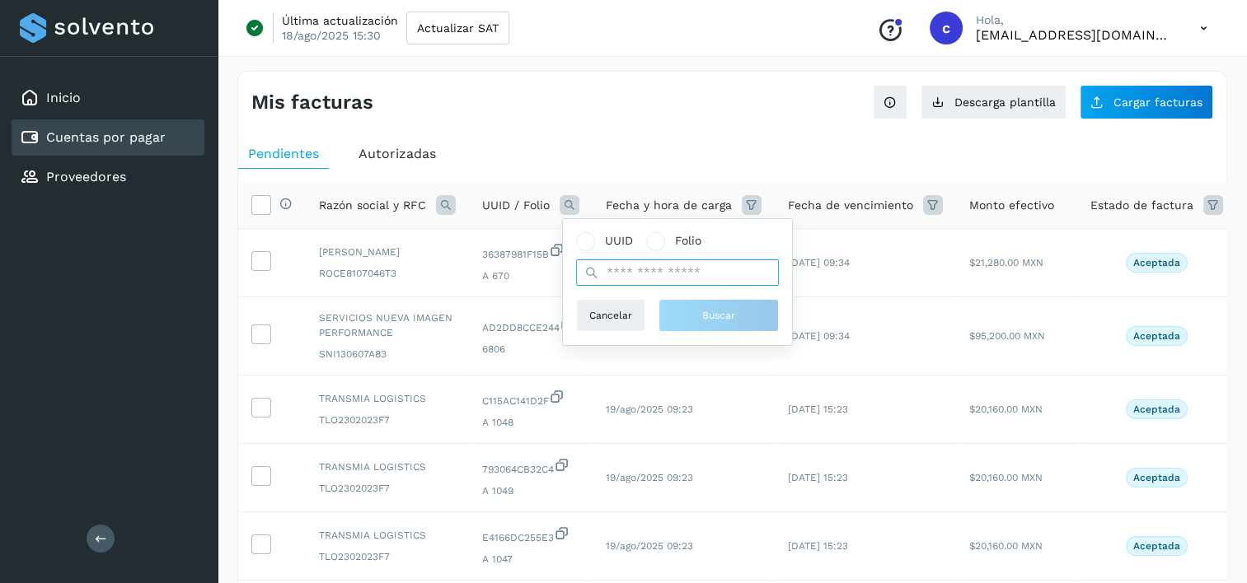
click at [612, 270] on input "text" at bounding box center [677, 273] width 203 height 26
paste input "**********"
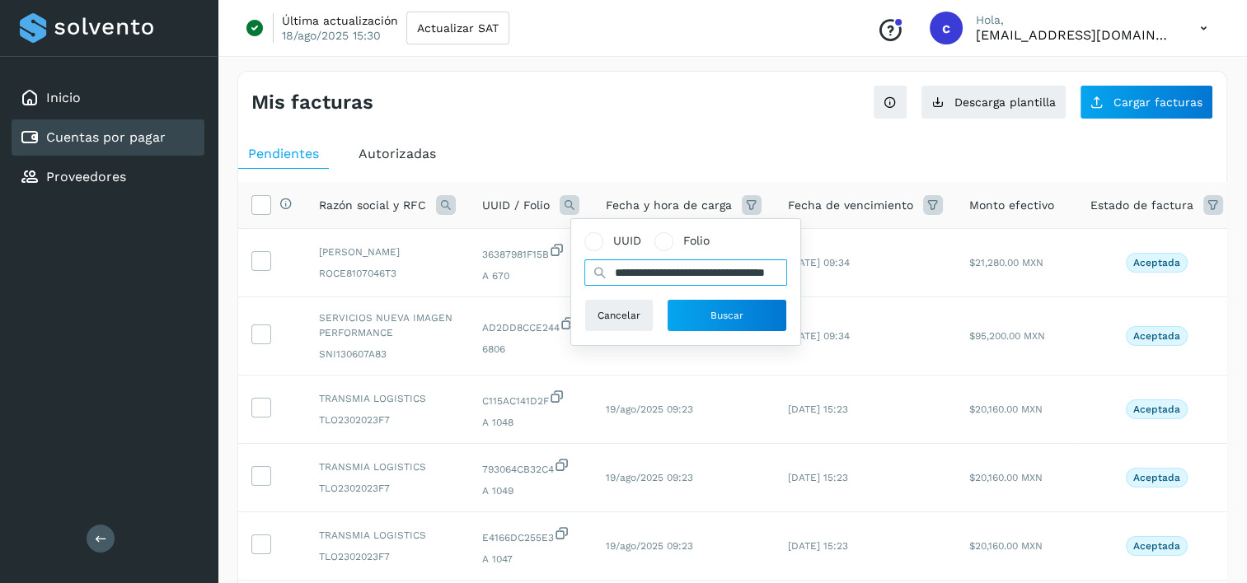
scroll to position [0, 77]
type input "**********"
click at [692, 311] on button "Buscar" at bounding box center [727, 315] width 120 height 33
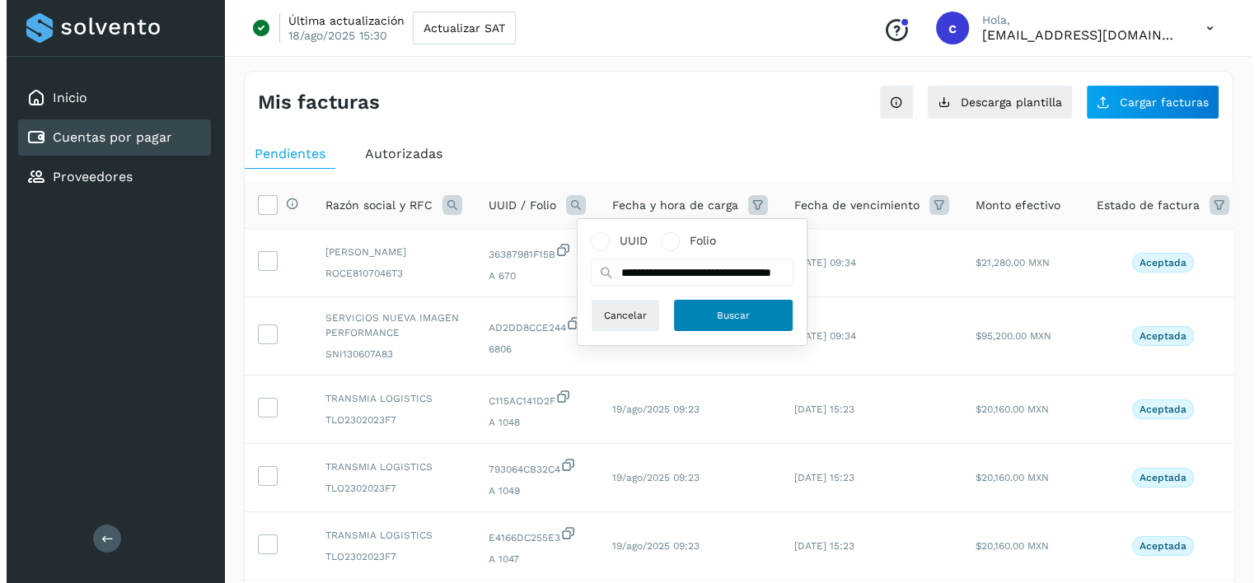
scroll to position [0, 0]
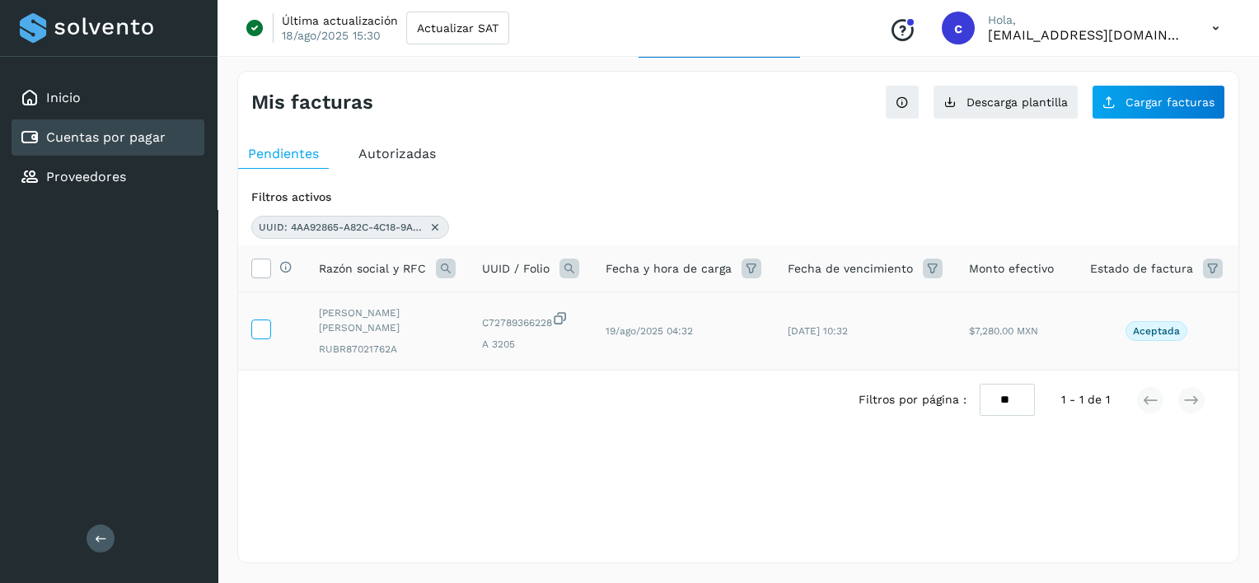
click at [258, 335] on icon at bounding box center [260, 328] width 17 height 17
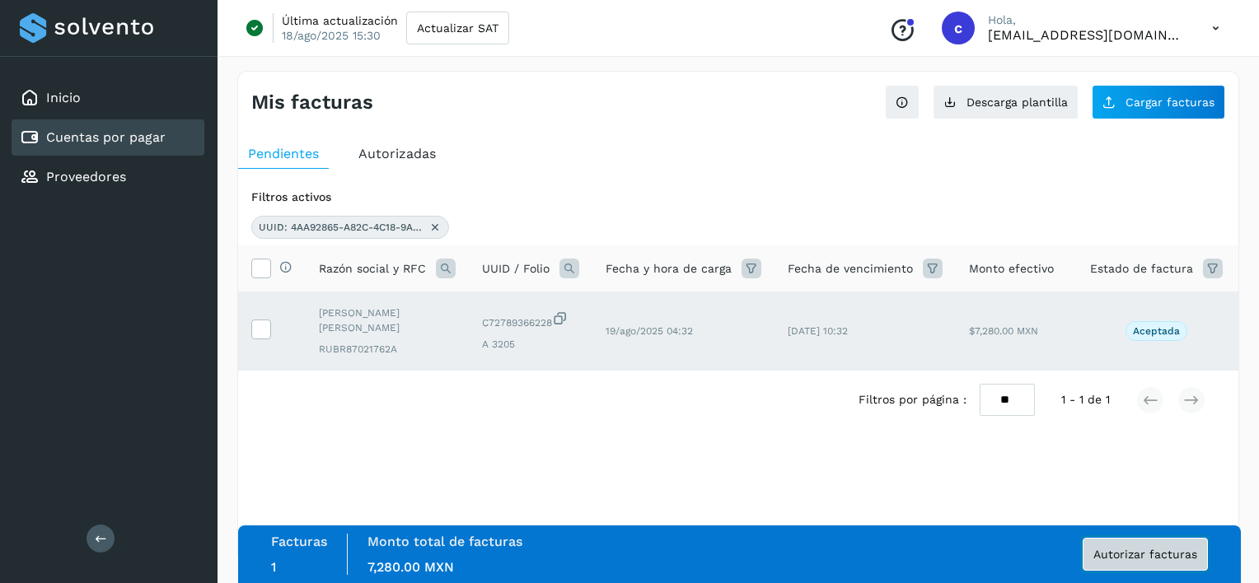
click at [1173, 543] on button "Autorizar facturas" at bounding box center [1145, 554] width 125 height 33
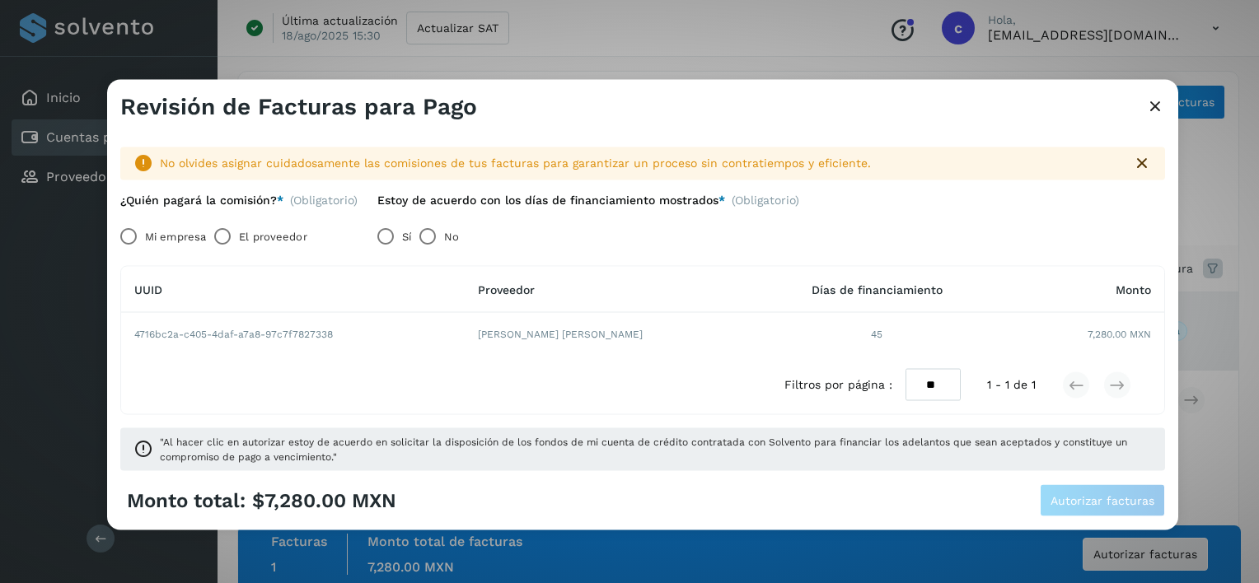
click at [271, 246] on label "El proveedor" at bounding box center [273, 236] width 68 height 33
click at [1081, 499] on span "Autorizar facturas" at bounding box center [1103, 500] width 104 height 12
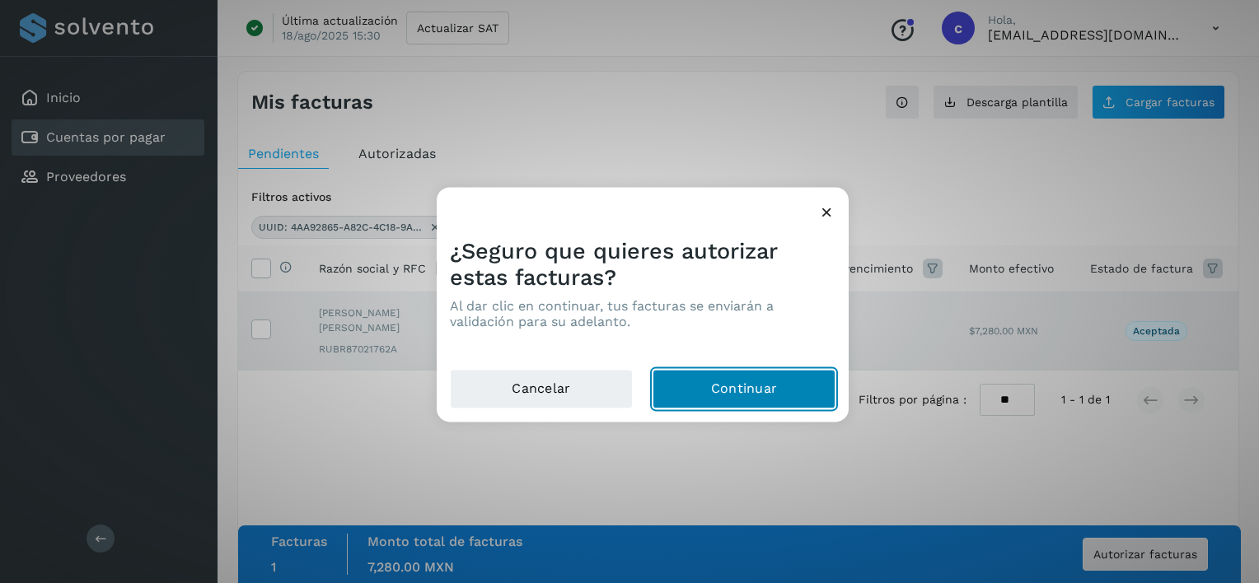
click at [756, 376] on button "Continuar" at bounding box center [744, 390] width 183 height 40
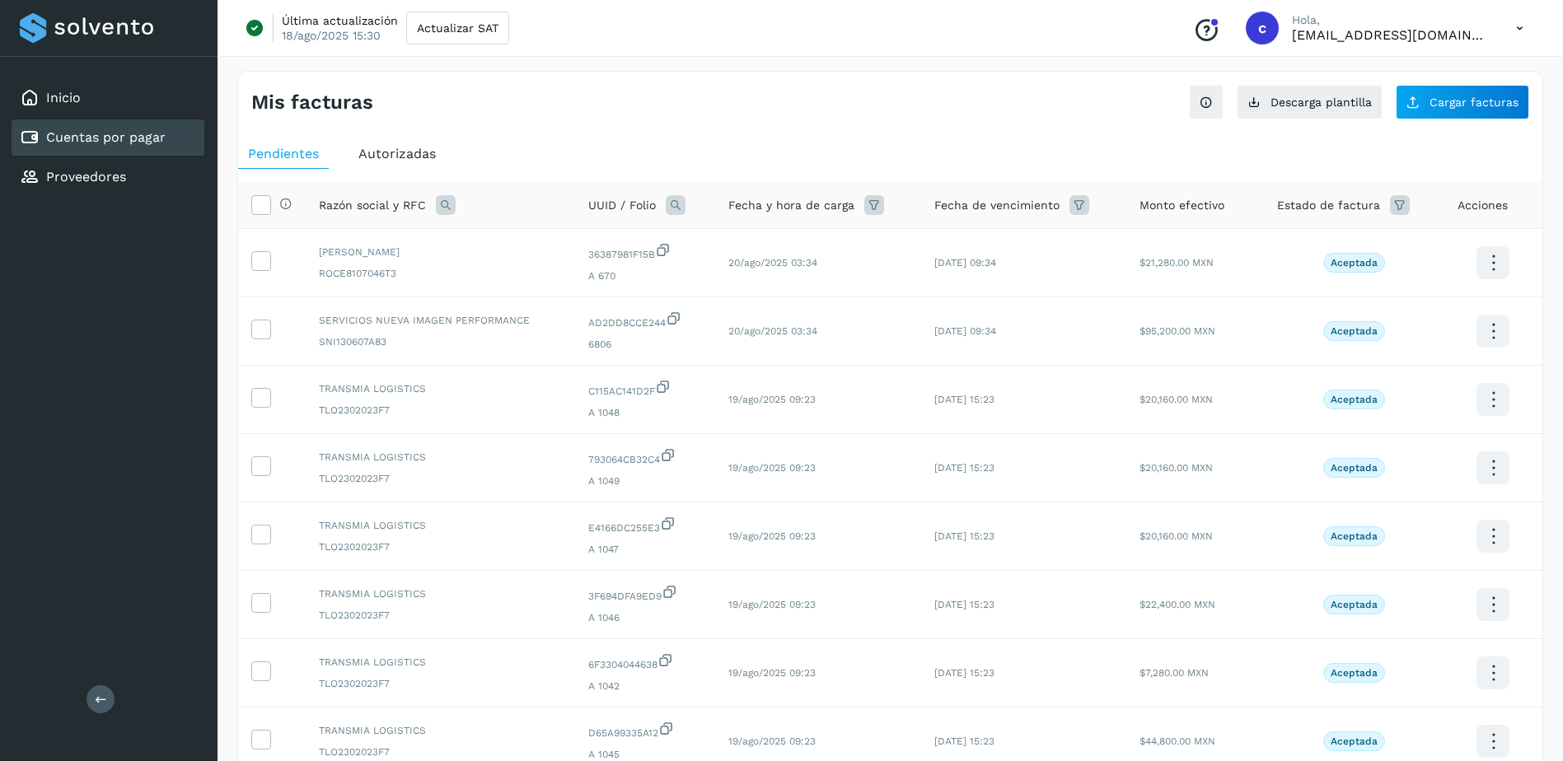
click at [50, 129] on div "Cuentas por pagar" at bounding box center [93, 138] width 146 height 20
click at [1254, 114] on button "Descarga plantilla" at bounding box center [1310, 102] width 146 height 35
click at [1258, 97] on span "Descarga plantilla" at bounding box center [1321, 102] width 101 height 12
click at [1258, 113] on button "Cargar facturas" at bounding box center [1462, 102] width 133 height 35
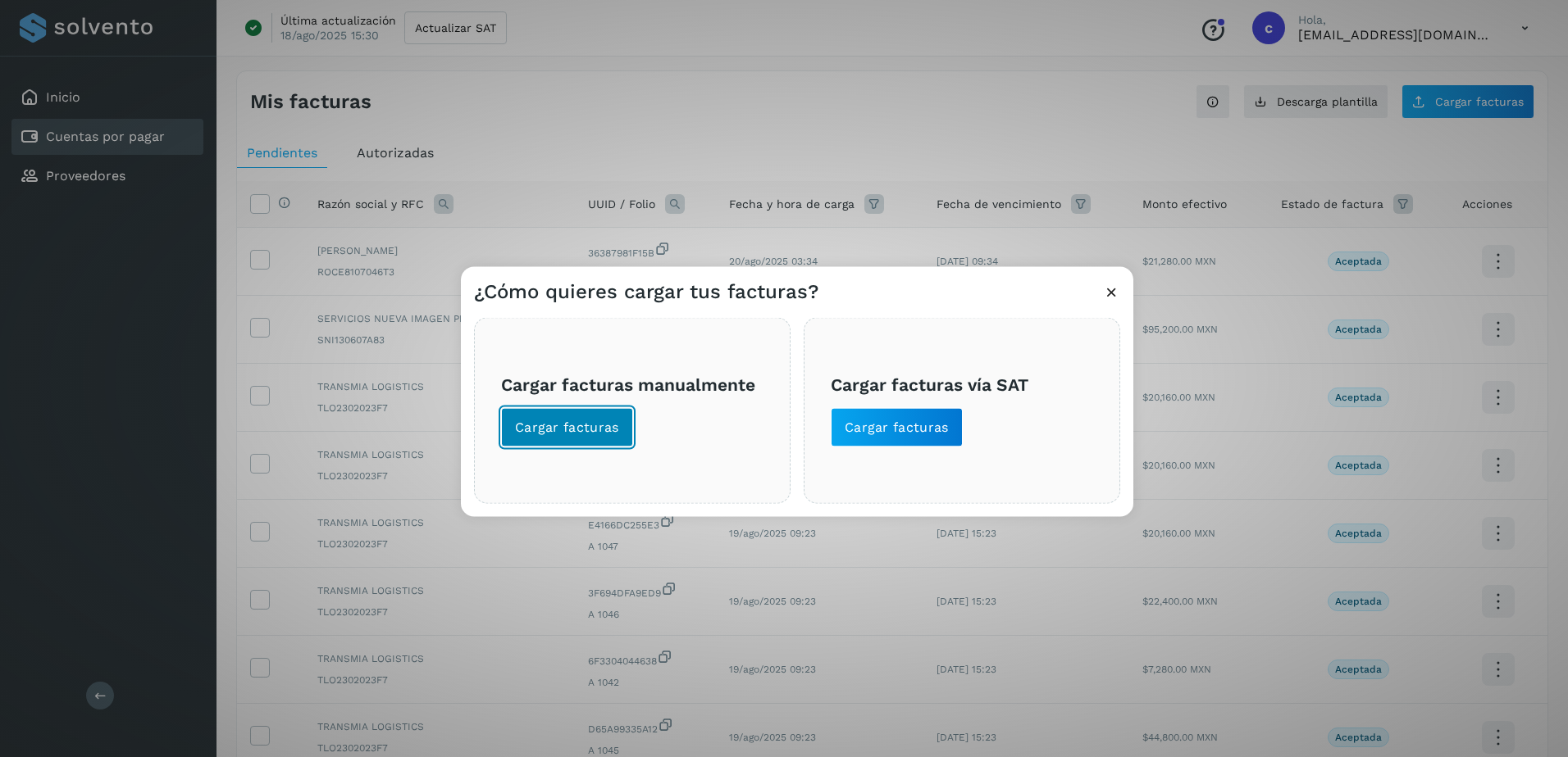
click at [569, 413] on button "Cargar facturas" at bounding box center [566, 428] width 132 height 40
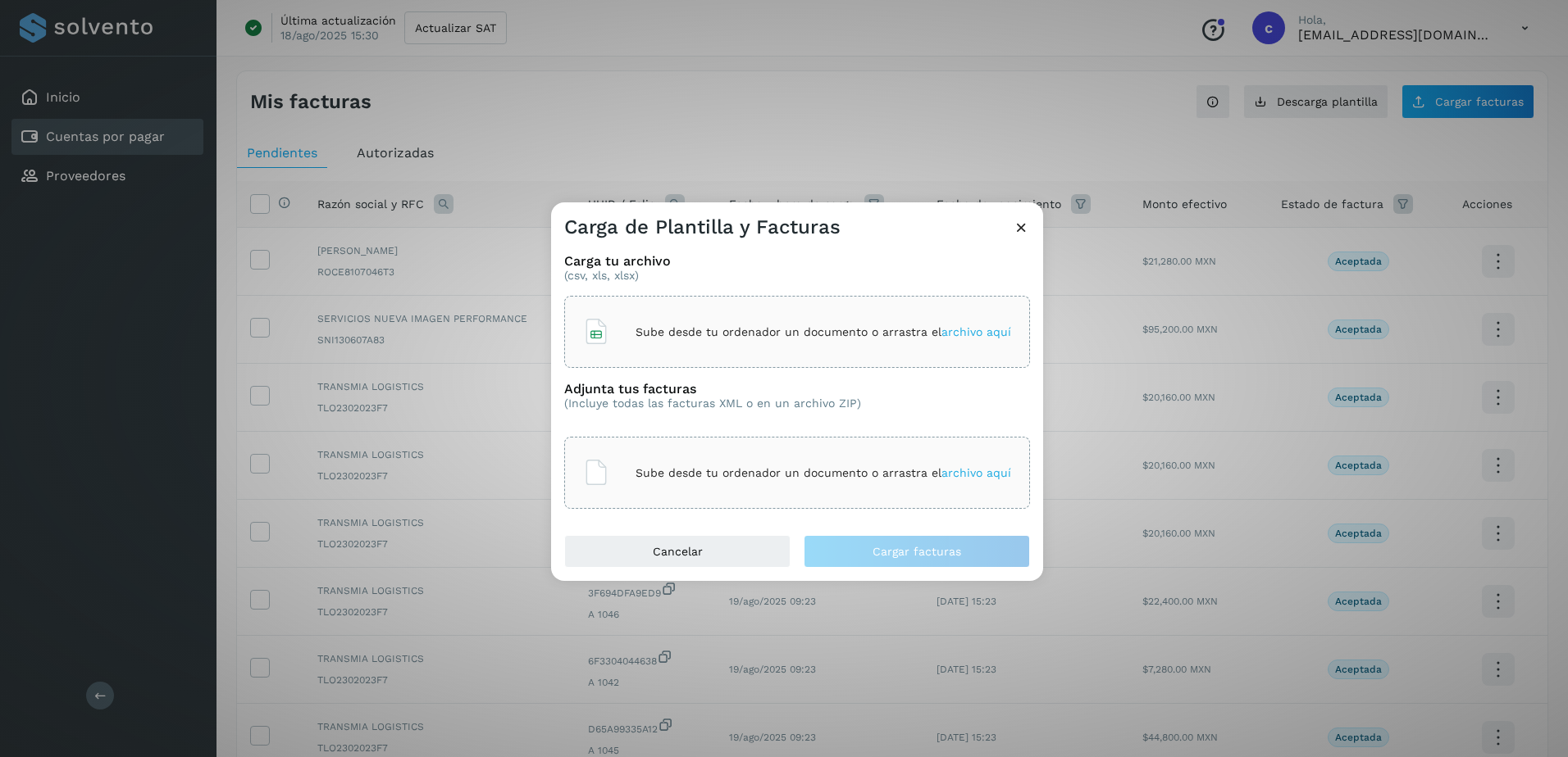
click at [648, 333] on p "Sube desde tu ordenador un documento o arrastra el archivo aquí" at bounding box center [823, 332] width 375 height 14
click at [879, 483] on div "Sube desde tu ordenador un documento o arrastra el archivo aquí" at bounding box center [797, 473] width 428 height 44
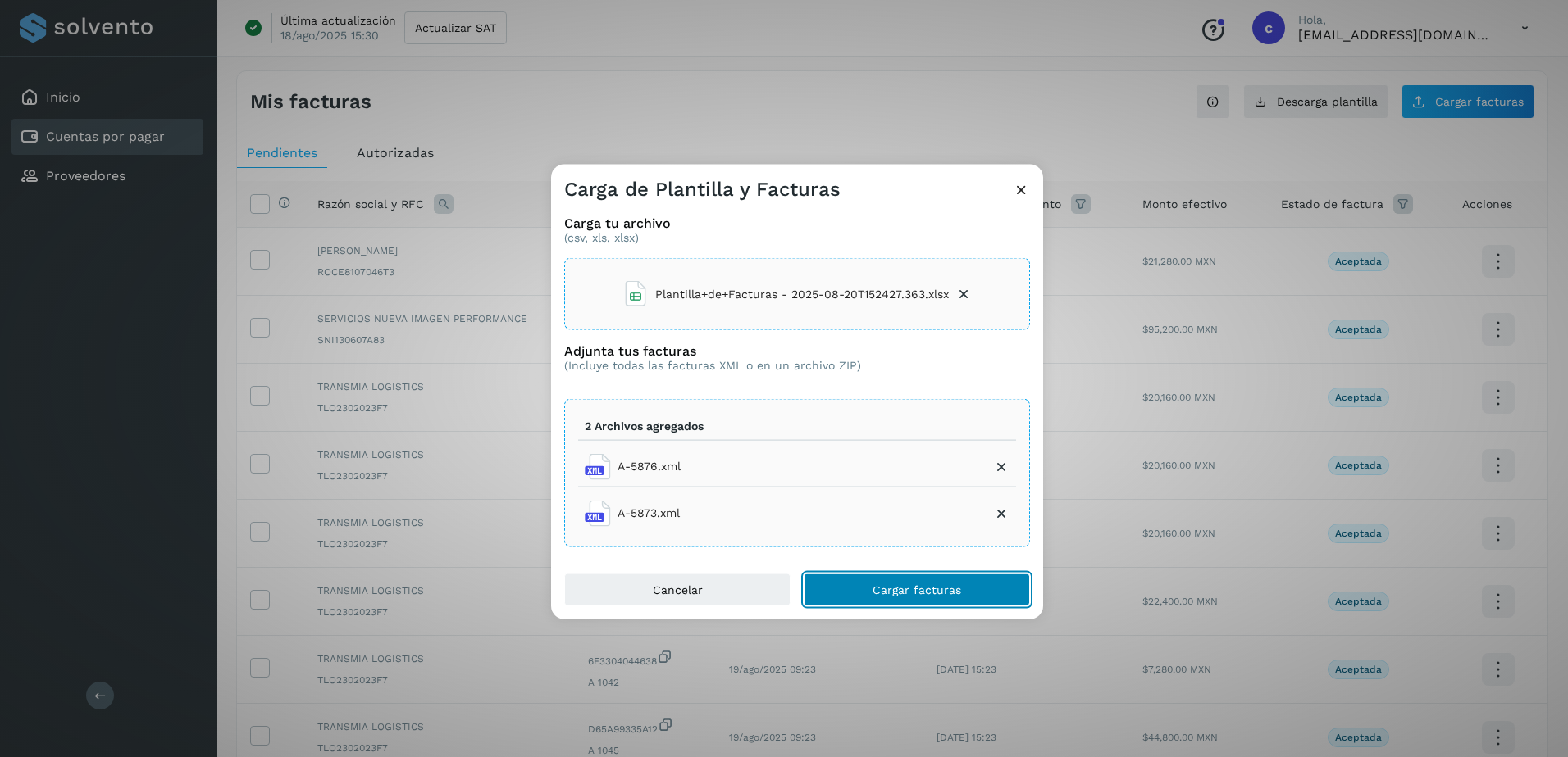
click at [906, 580] on button "Cargar facturas" at bounding box center [916, 589] width 226 height 33
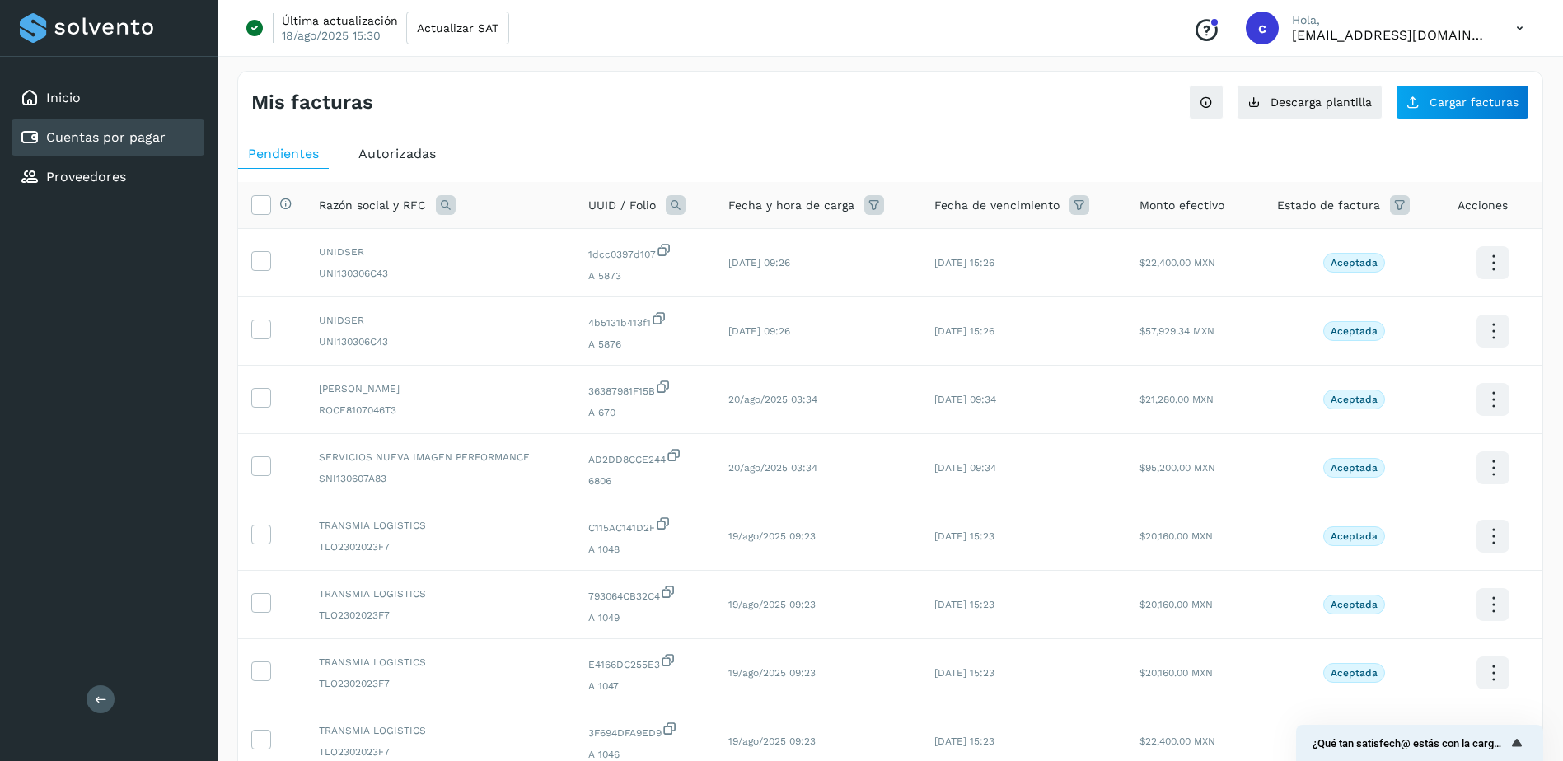
click at [673, 199] on icon at bounding box center [676, 205] width 20 height 20
click at [840, 268] on input "text" at bounding box center [782, 273] width 203 height 26
paste input "**********"
type input "**********"
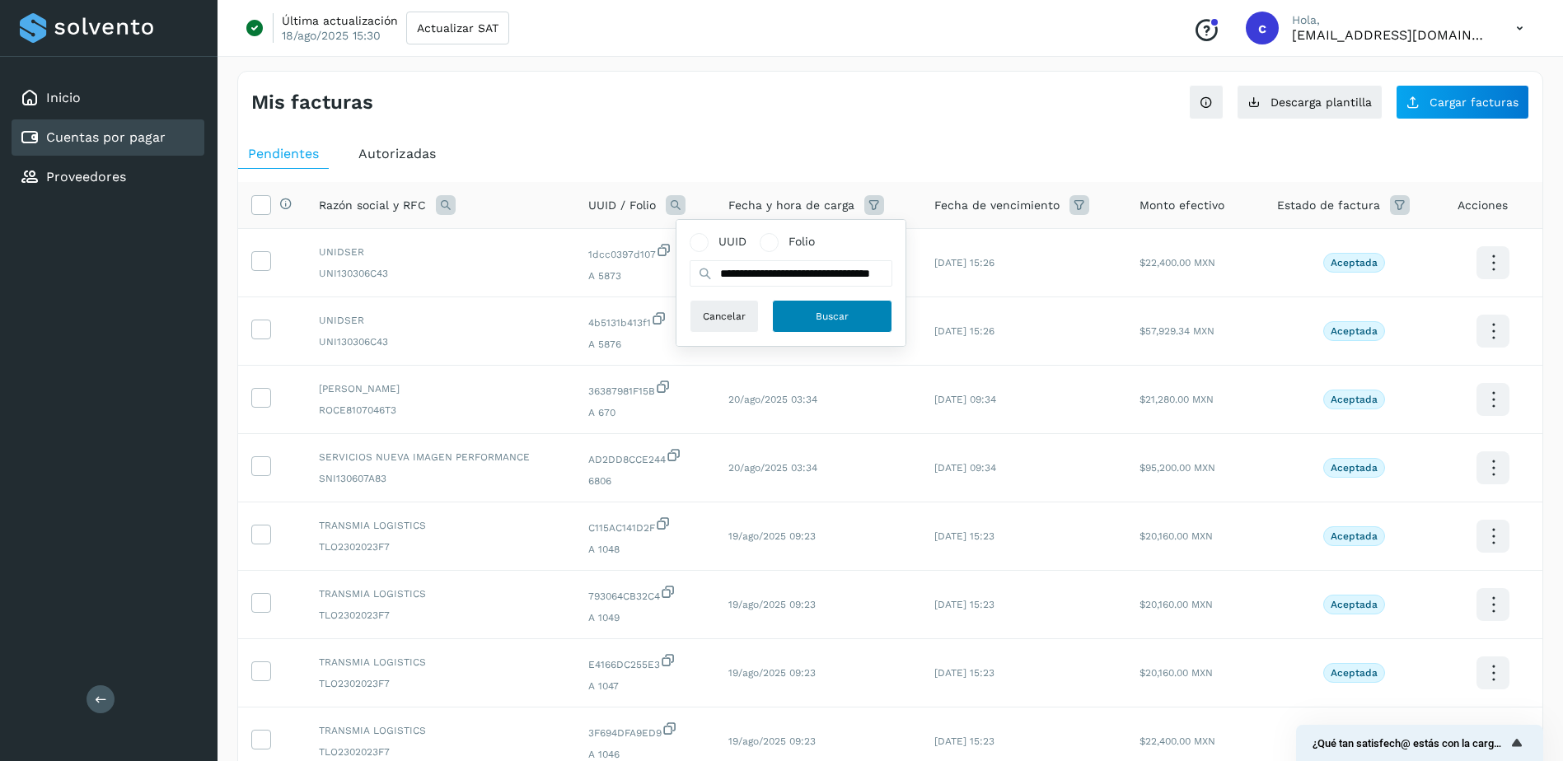
click at [828, 325] on button "Buscar" at bounding box center [832, 316] width 120 height 33
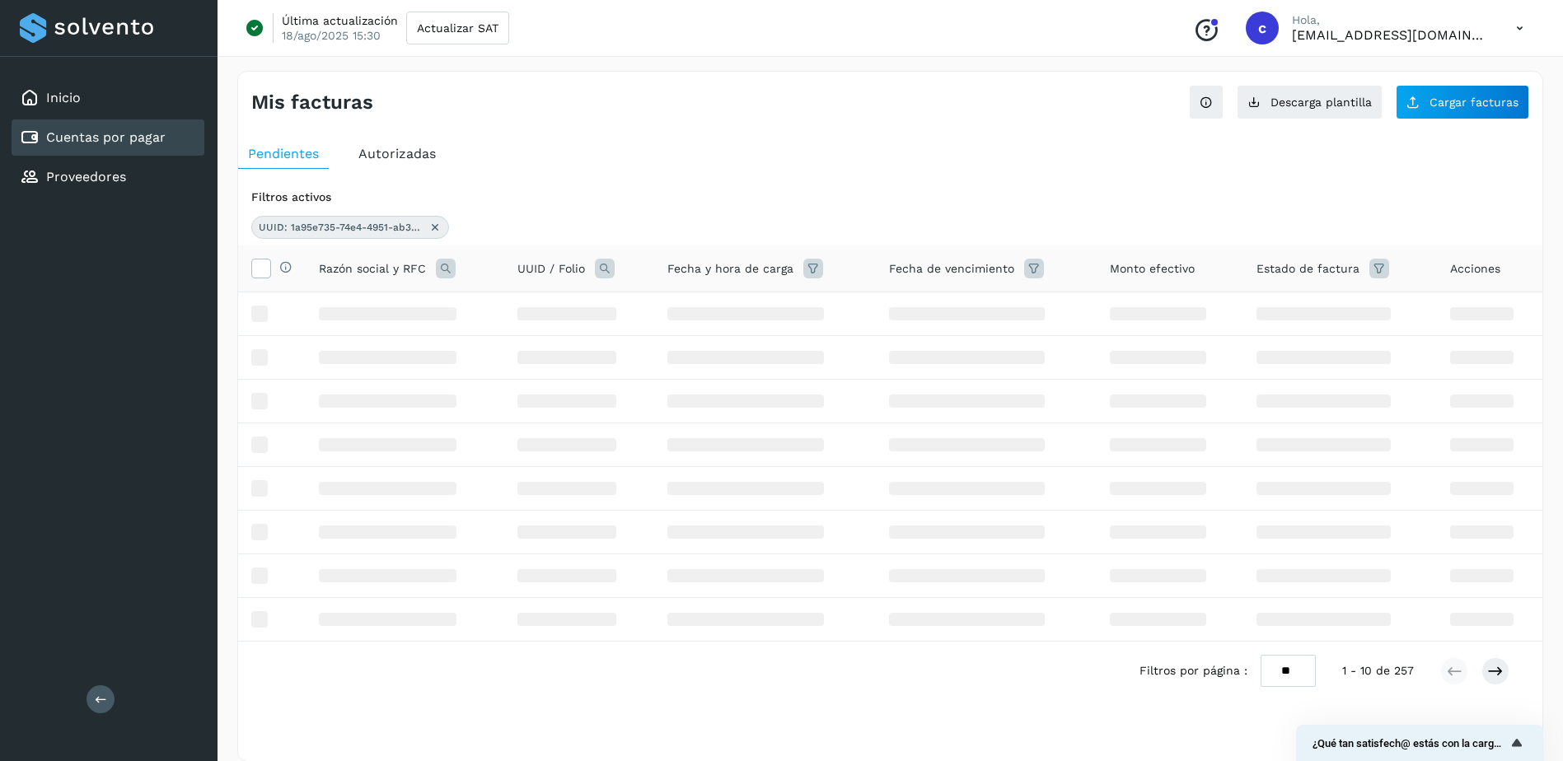
scroll to position [0, 0]
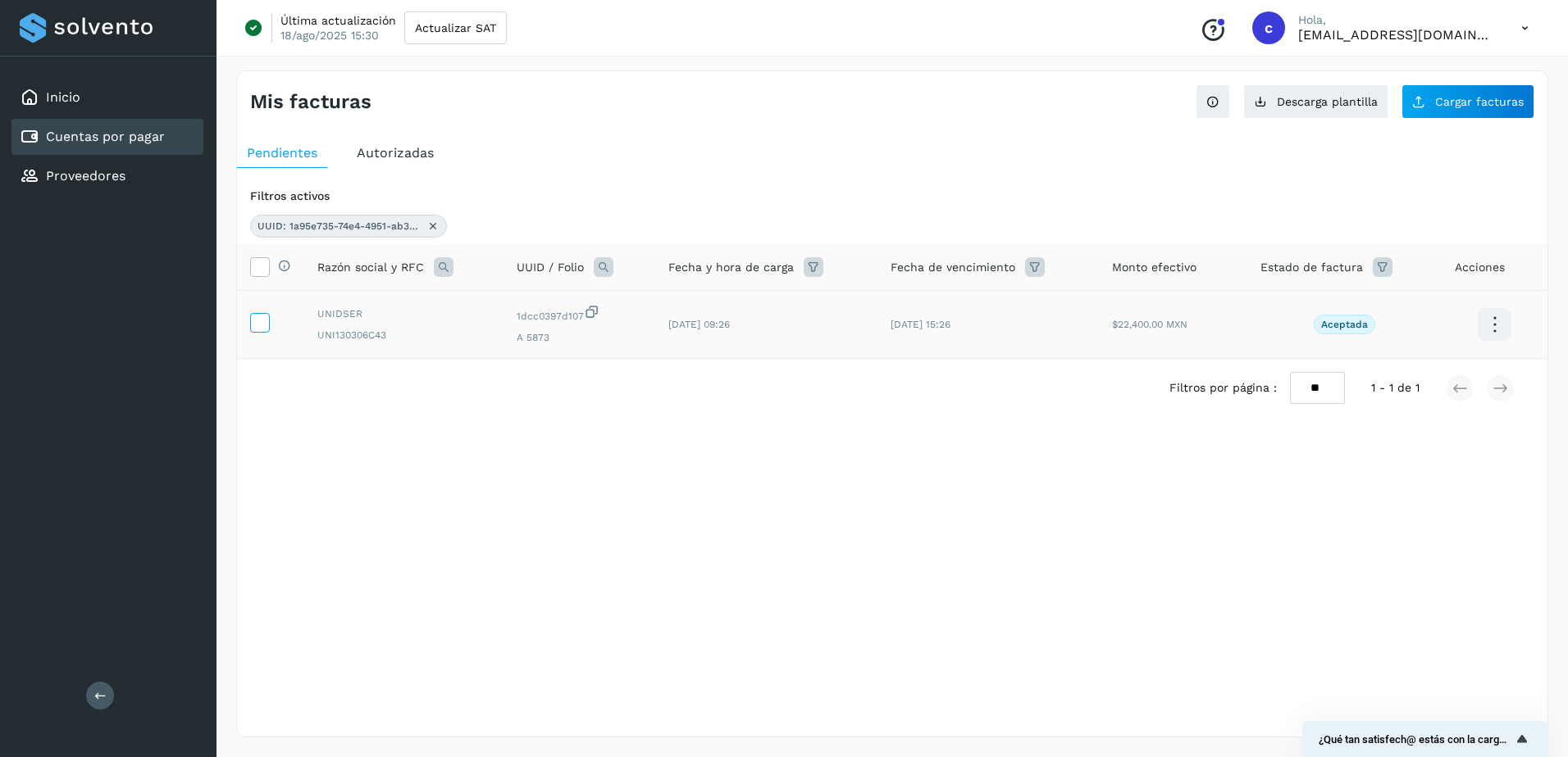
click at [261, 315] on icon at bounding box center [259, 321] width 17 height 17
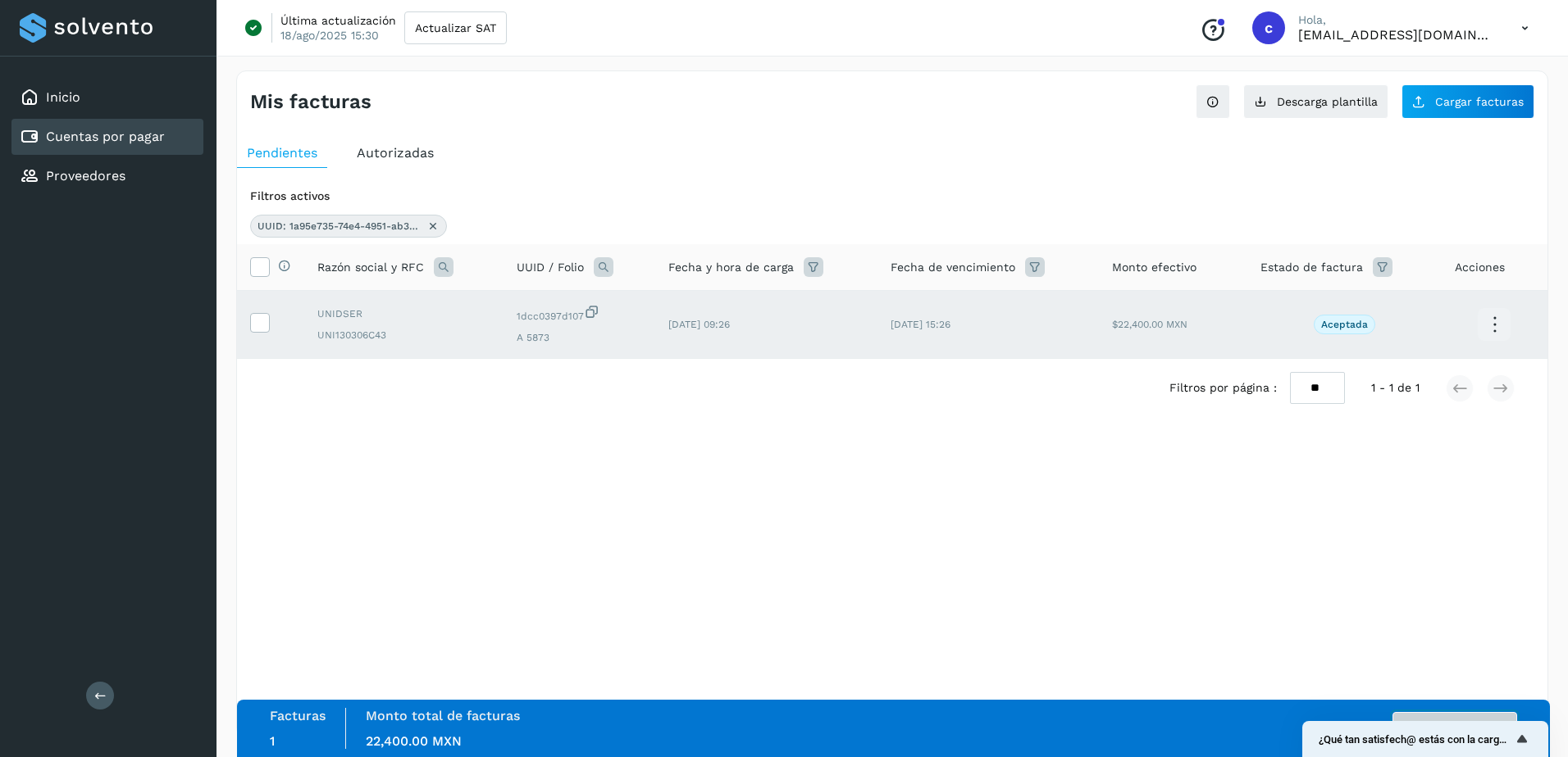
click at [1252, 580] on button "Autorizar facturas" at bounding box center [1454, 728] width 124 height 33
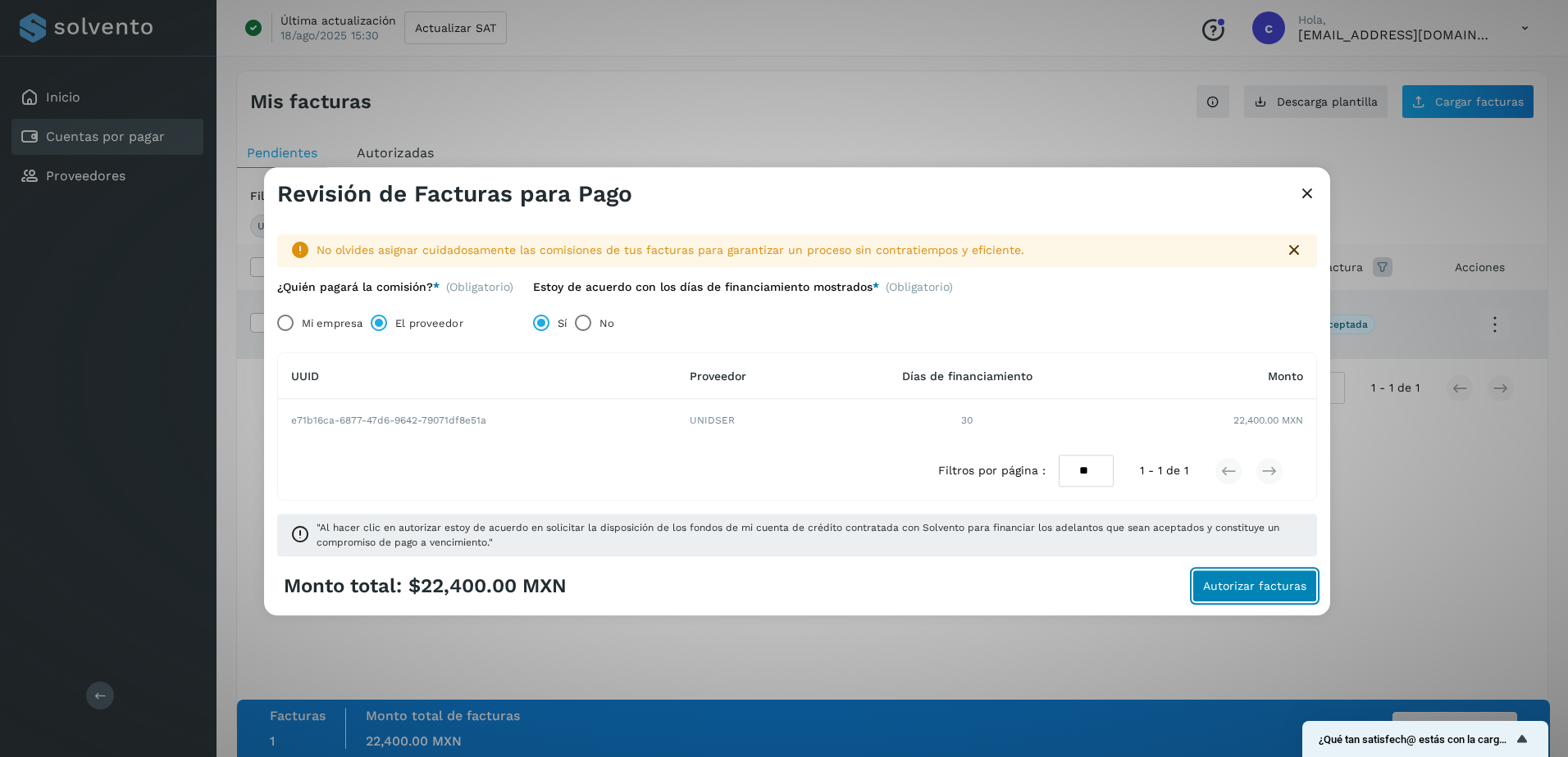
click at [1252, 580] on span "Autorizar facturas" at bounding box center [1255, 587] width 103 height 12
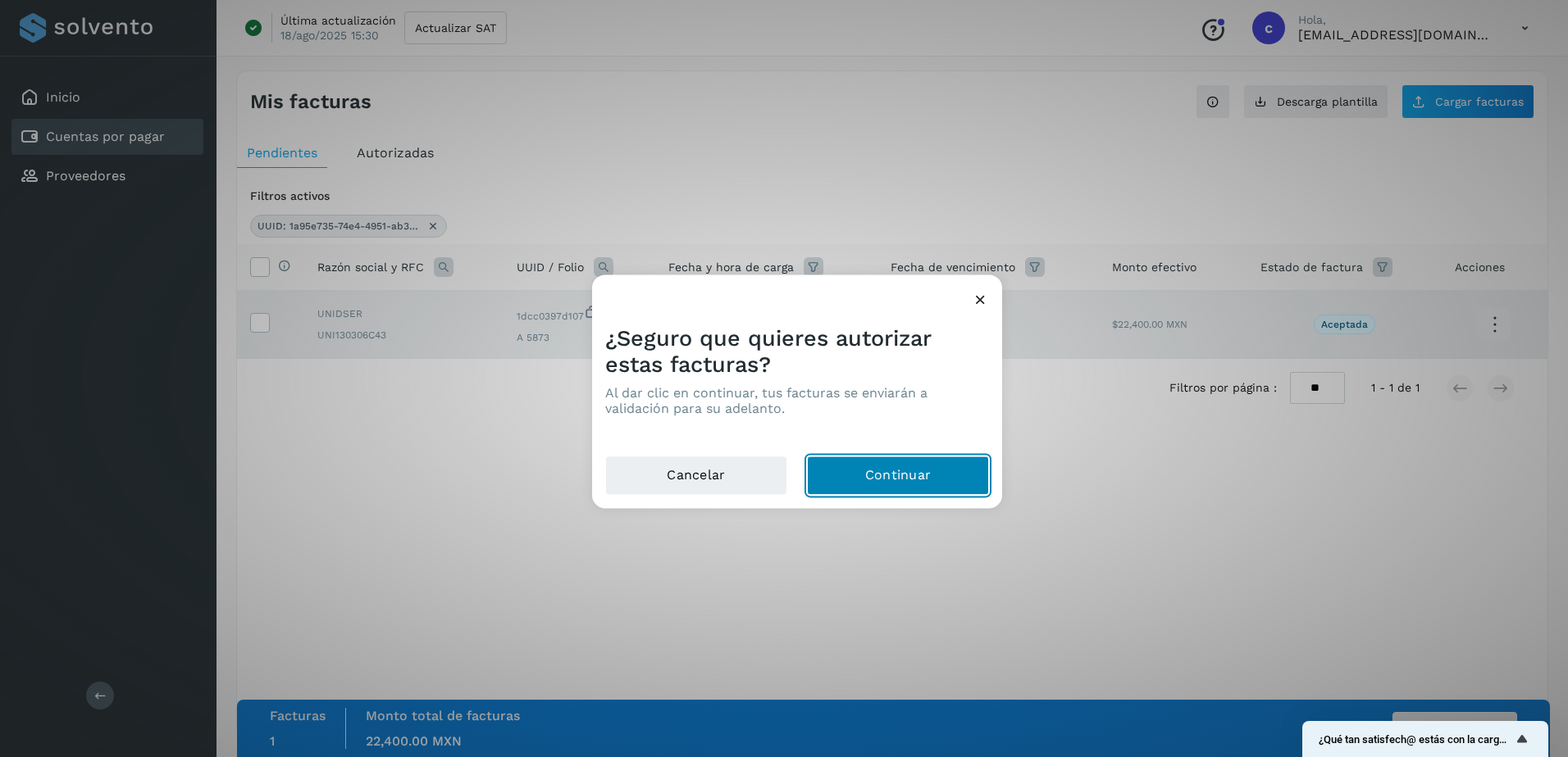
click at [934, 490] on button "Continuar" at bounding box center [897, 476] width 182 height 40
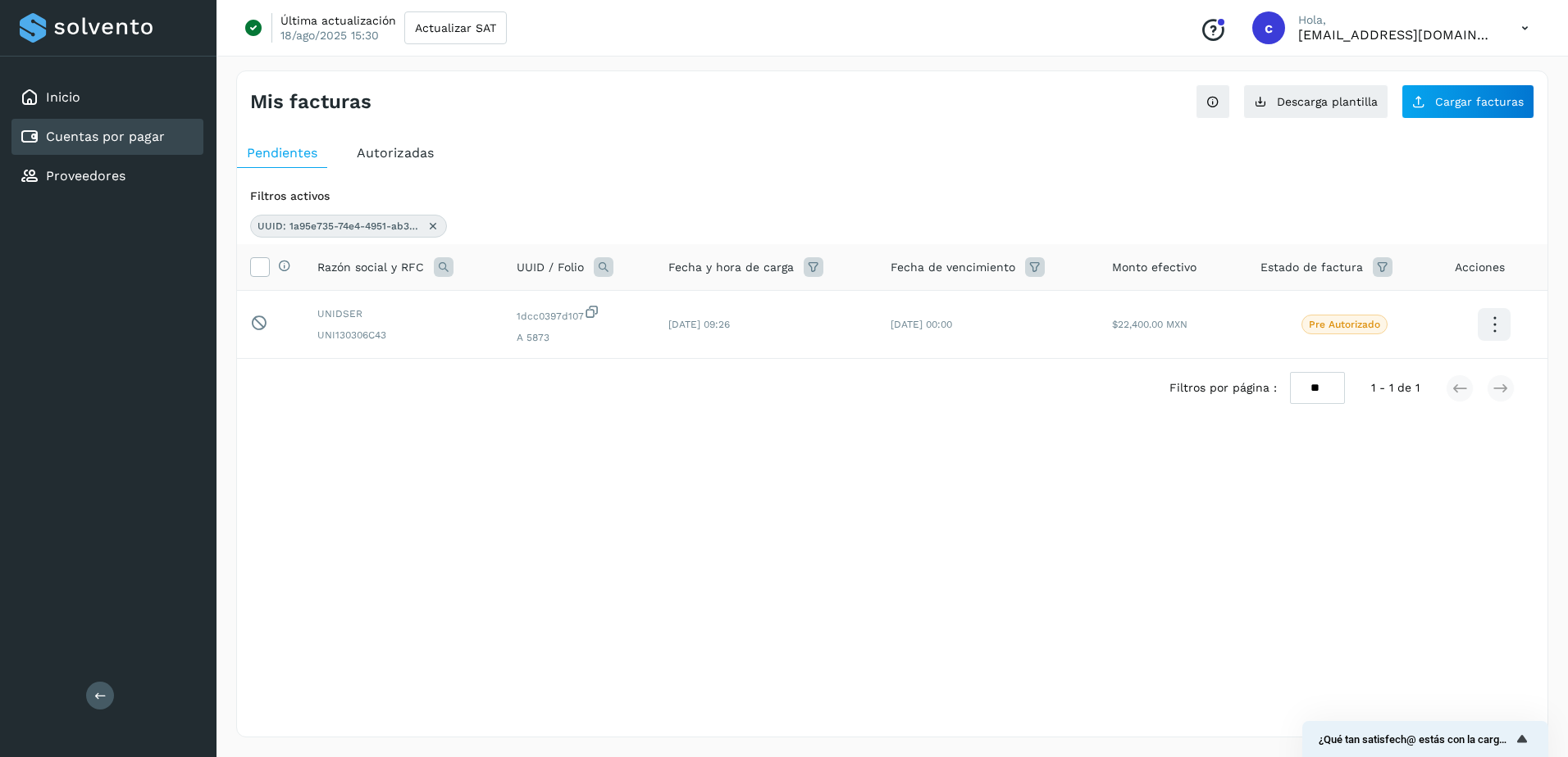
click at [436, 236] on div "UUID: 1a95e735-74e4-4951-ab37-1dcc0397d107" at bounding box center [348, 226] width 197 height 23
click at [432, 227] on icon at bounding box center [433, 226] width 13 height 13
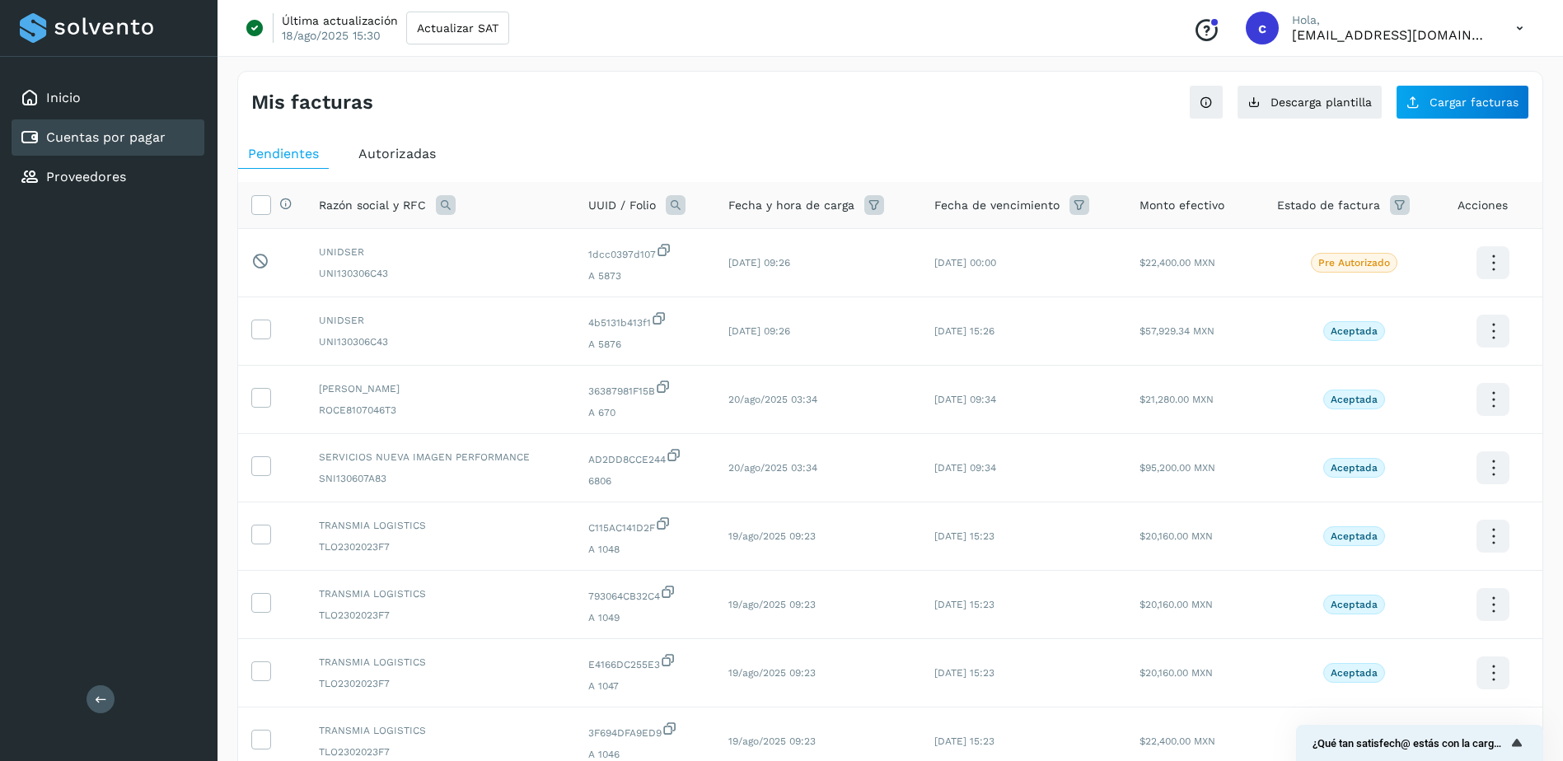
click at [681, 199] on icon at bounding box center [676, 205] width 20 height 20
click at [793, 274] on input "text" at bounding box center [782, 273] width 203 height 26
paste input "**********"
type input "**********"
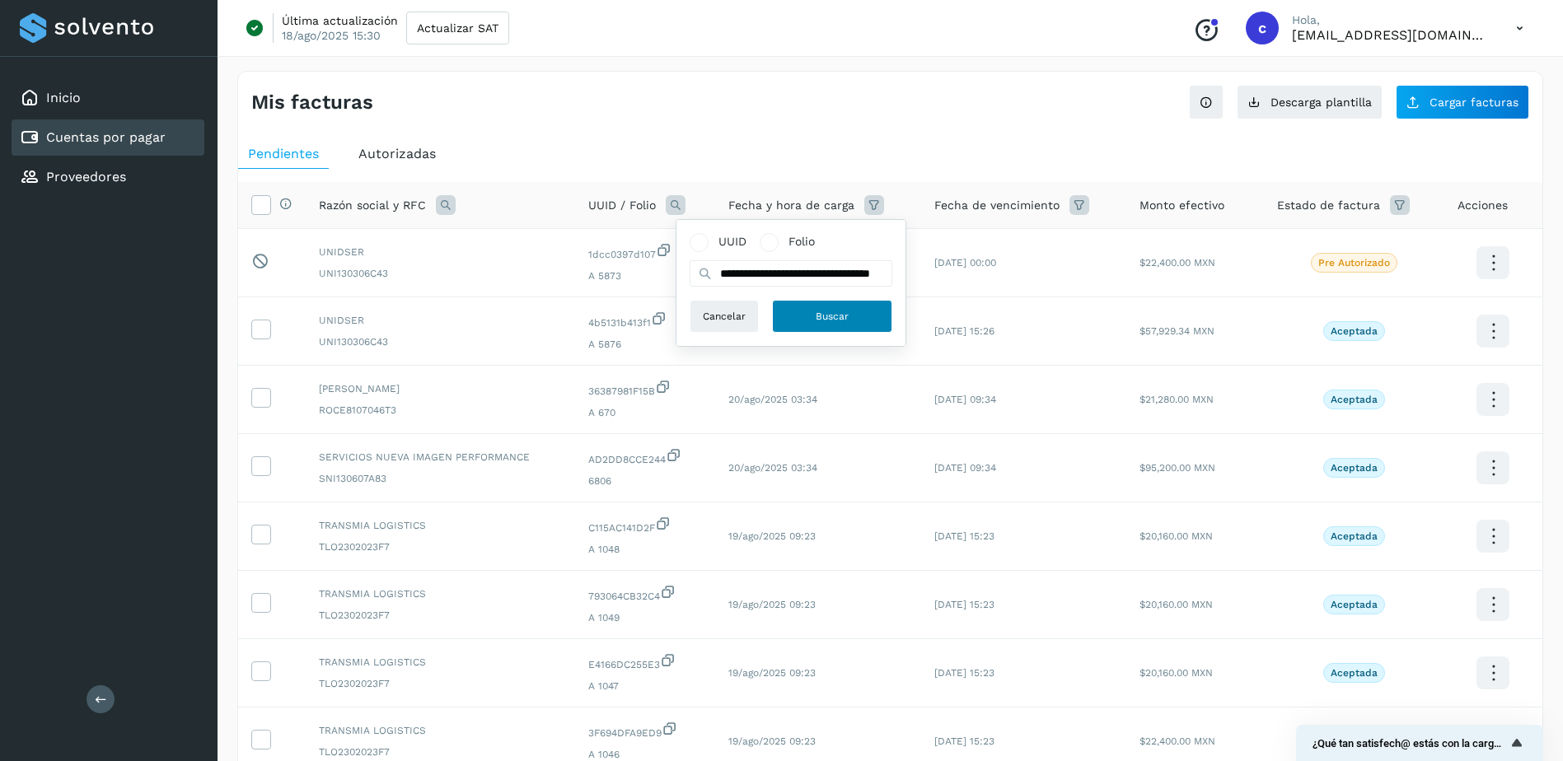
click at [810, 316] on button "Buscar" at bounding box center [832, 316] width 120 height 33
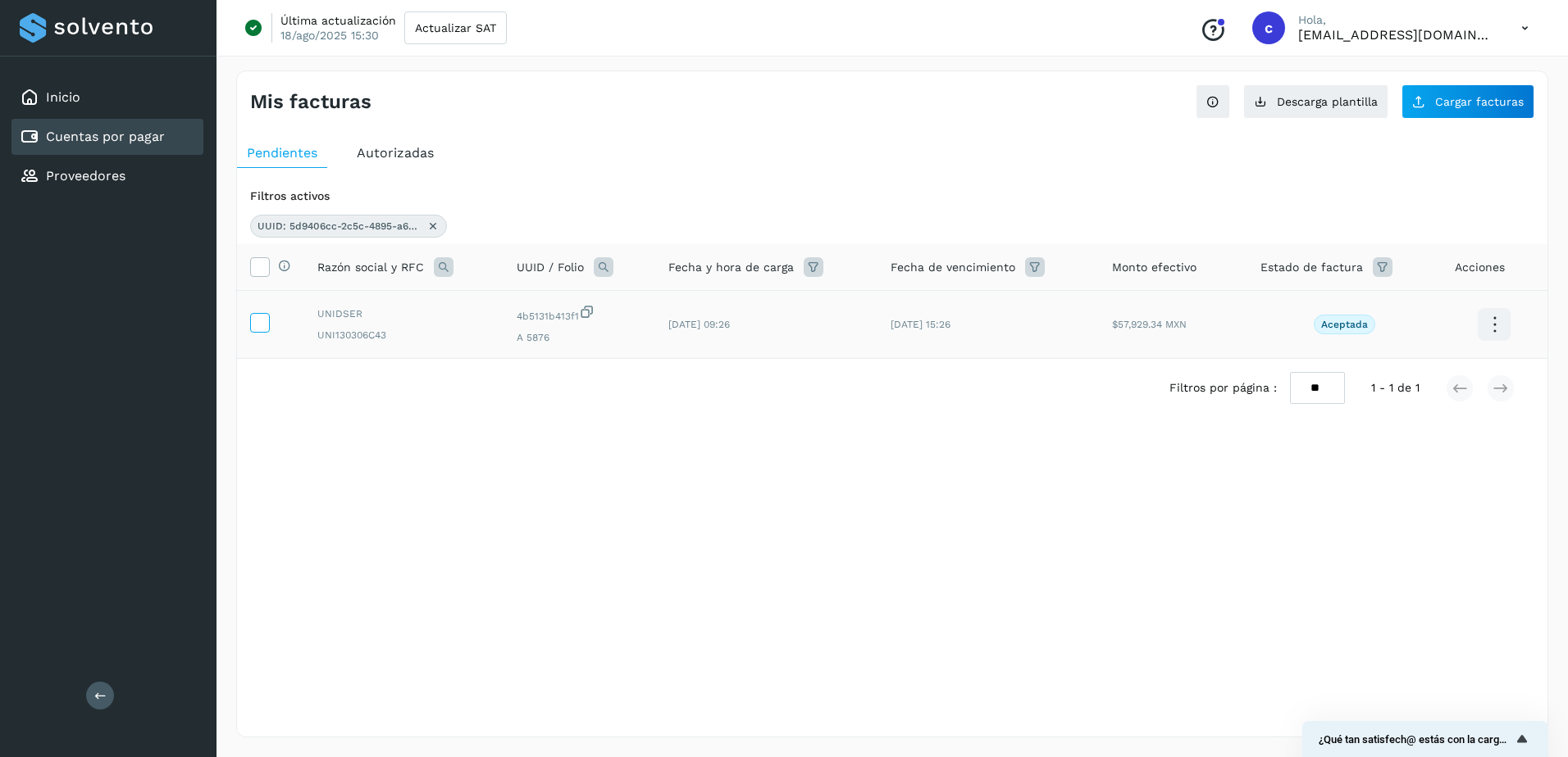
click at [251, 318] on td at bounding box center [271, 325] width 68 height 68
click at [259, 329] on icon at bounding box center [259, 321] width 17 height 17
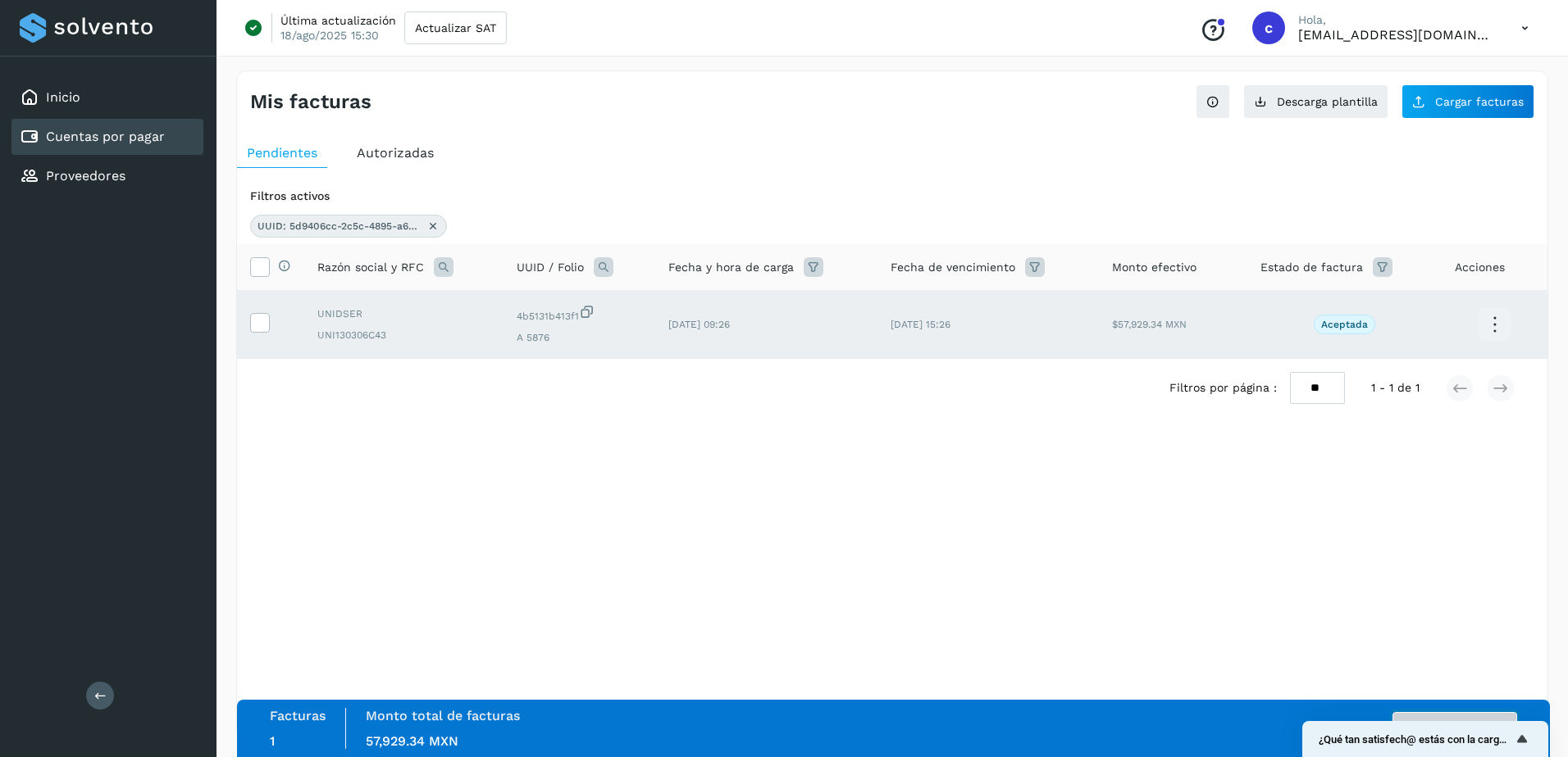
click at [1252, 580] on button "Autorizar facturas" at bounding box center [1454, 728] width 124 height 33
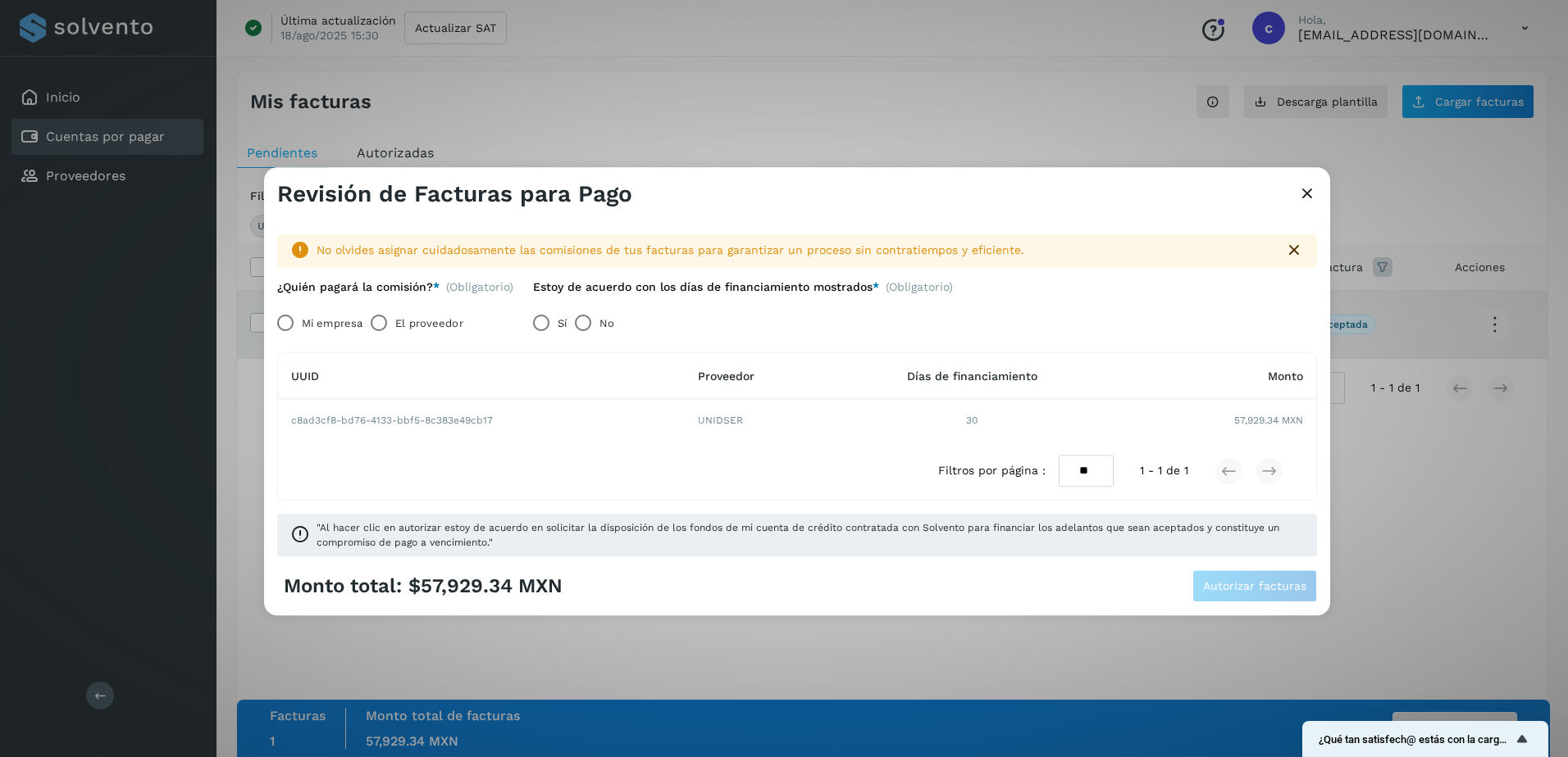
click at [408, 323] on label "El proveedor" at bounding box center [429, 323] width 68 height 33
click at [1219, 566] on div "No olvides asignar cuidadosamente las comisiones de tus facturas para garantiza…" at bounding box center [796, 389] width 1066 height 362
click at [1252, 579] on button "Autorizar facturas" at bounding box center [1254, 587] width 124 height 33
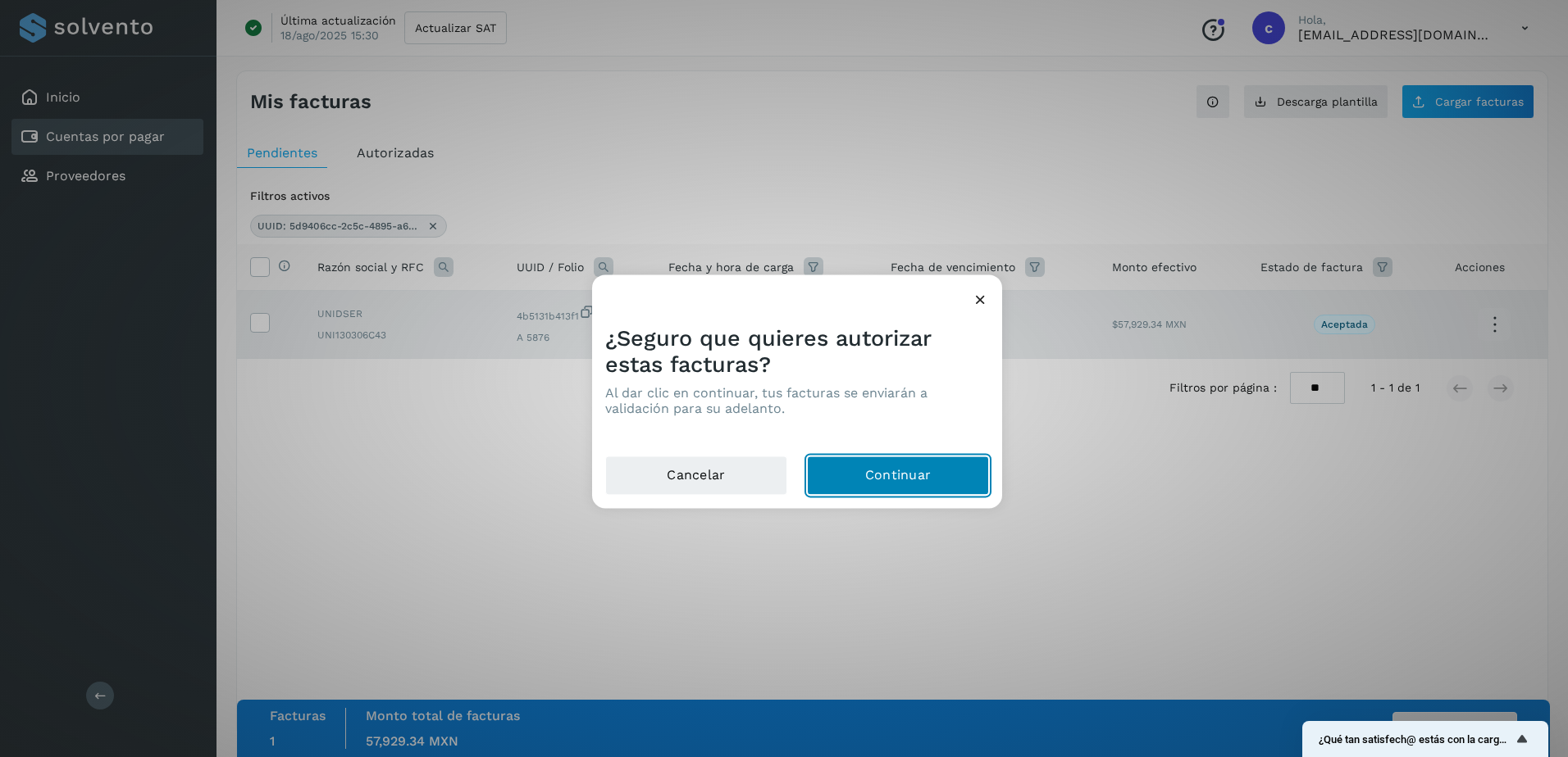
click at [967, 468] on button "Continuar" at bounding box center [897, 476] width 182 height 40
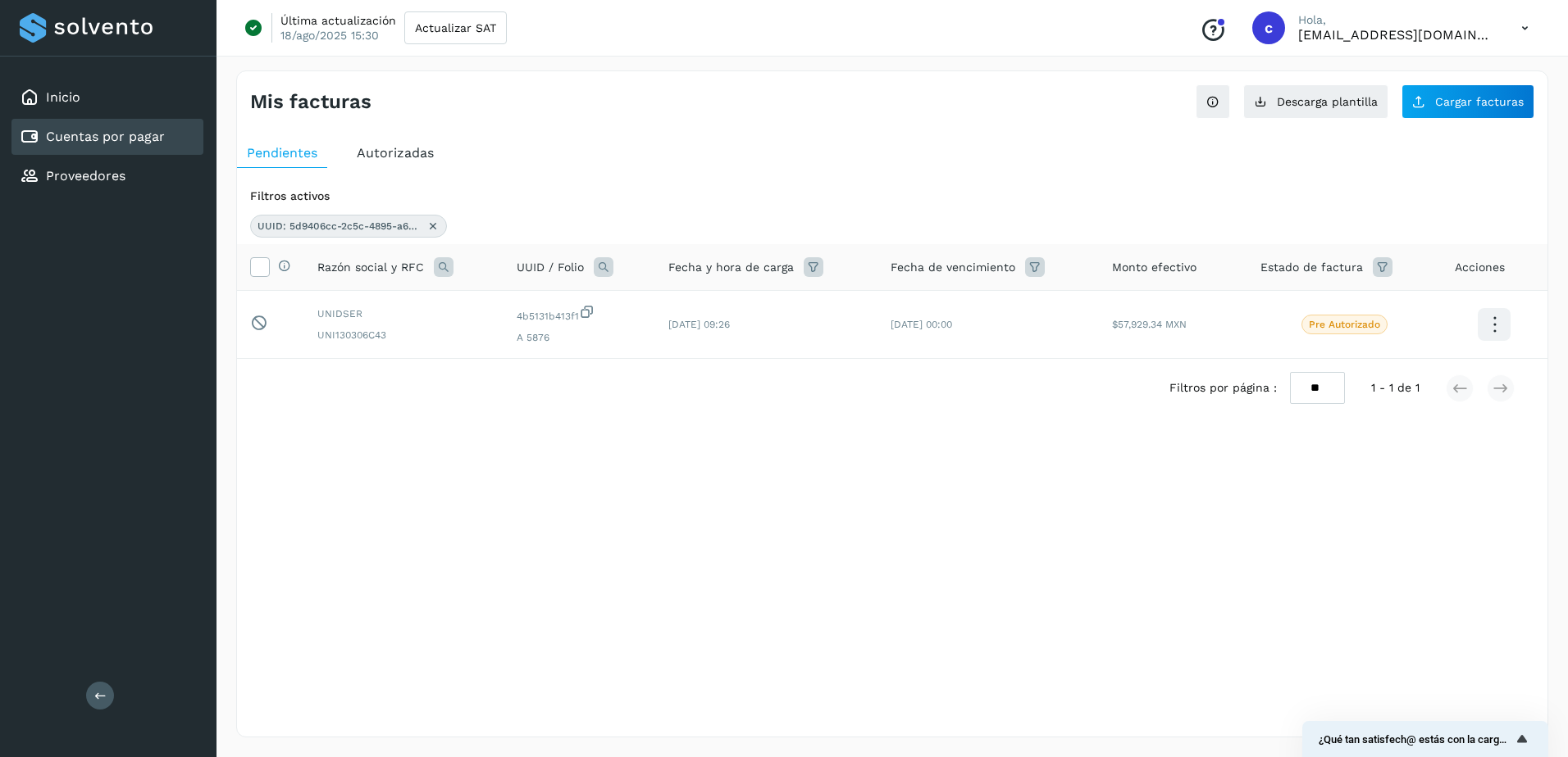
click at [434, 229] on div "UUID: 5d9406cc-2c5c-4895-a6e9-4b5131b413f1" at bounding box center [348, 226] width 197 height 23
click at [434, 229] on icon at bounding box center [433, 226] width 13 height 13
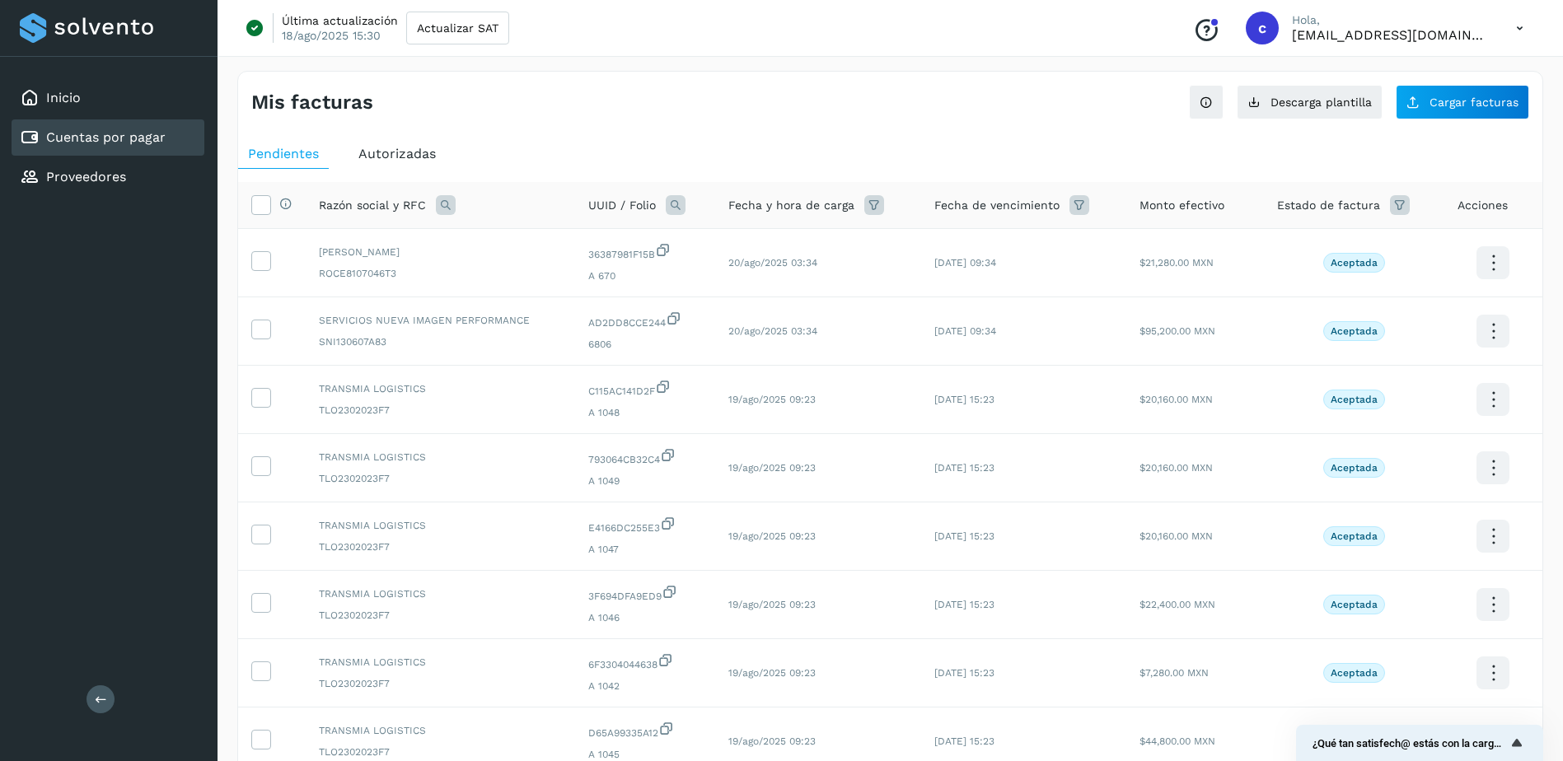
click at [669, 210] on icon at bounding box center [676, 205] width 20 height 20
click at [796, 283] on input "text" at bounding box center [782, 273] width 203 height 26
paste input "**********"
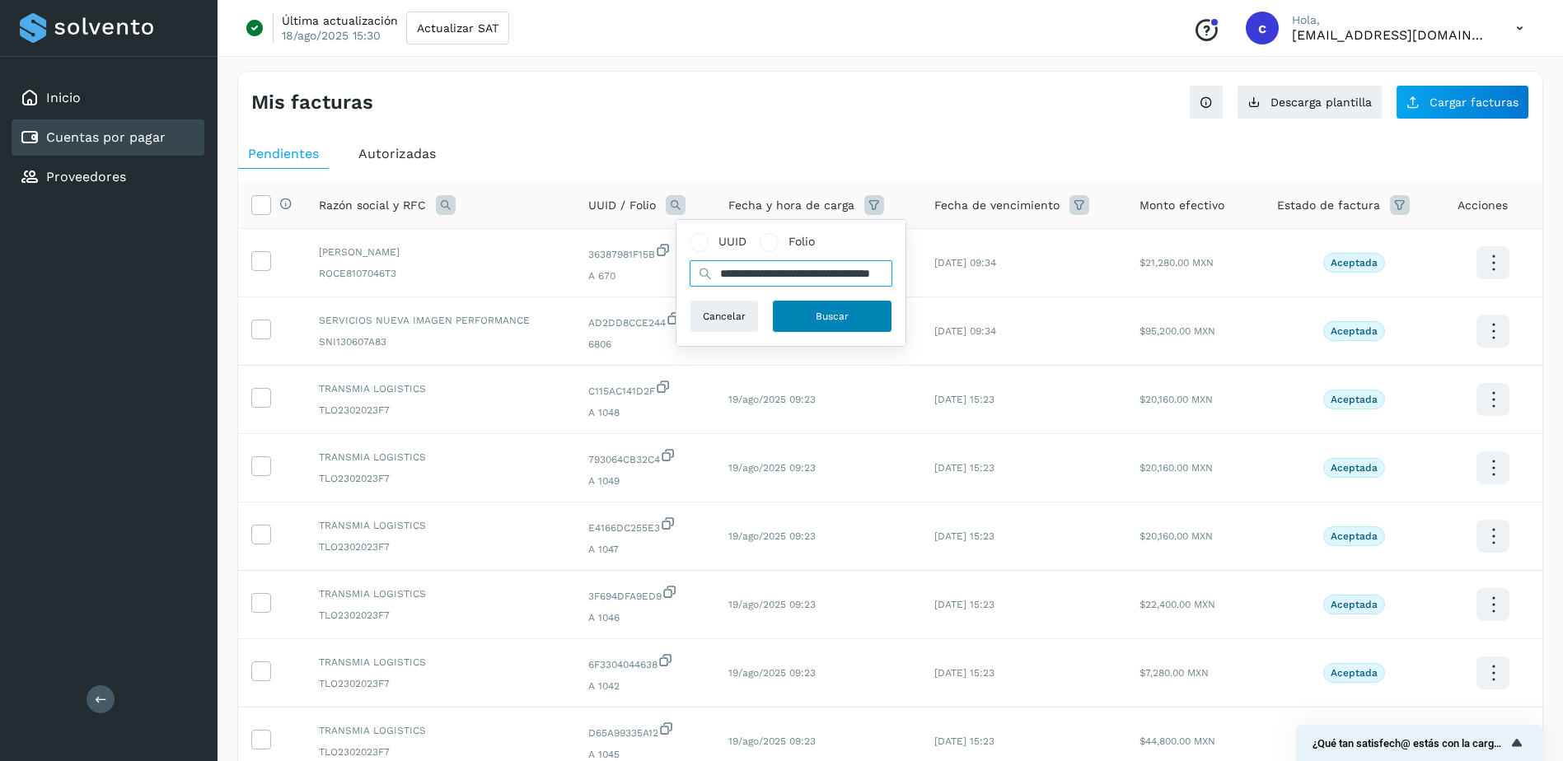
type input "**********"
click at [807, 300] on button "Buscar" at bounding box center [832, 316] width 120 height 33
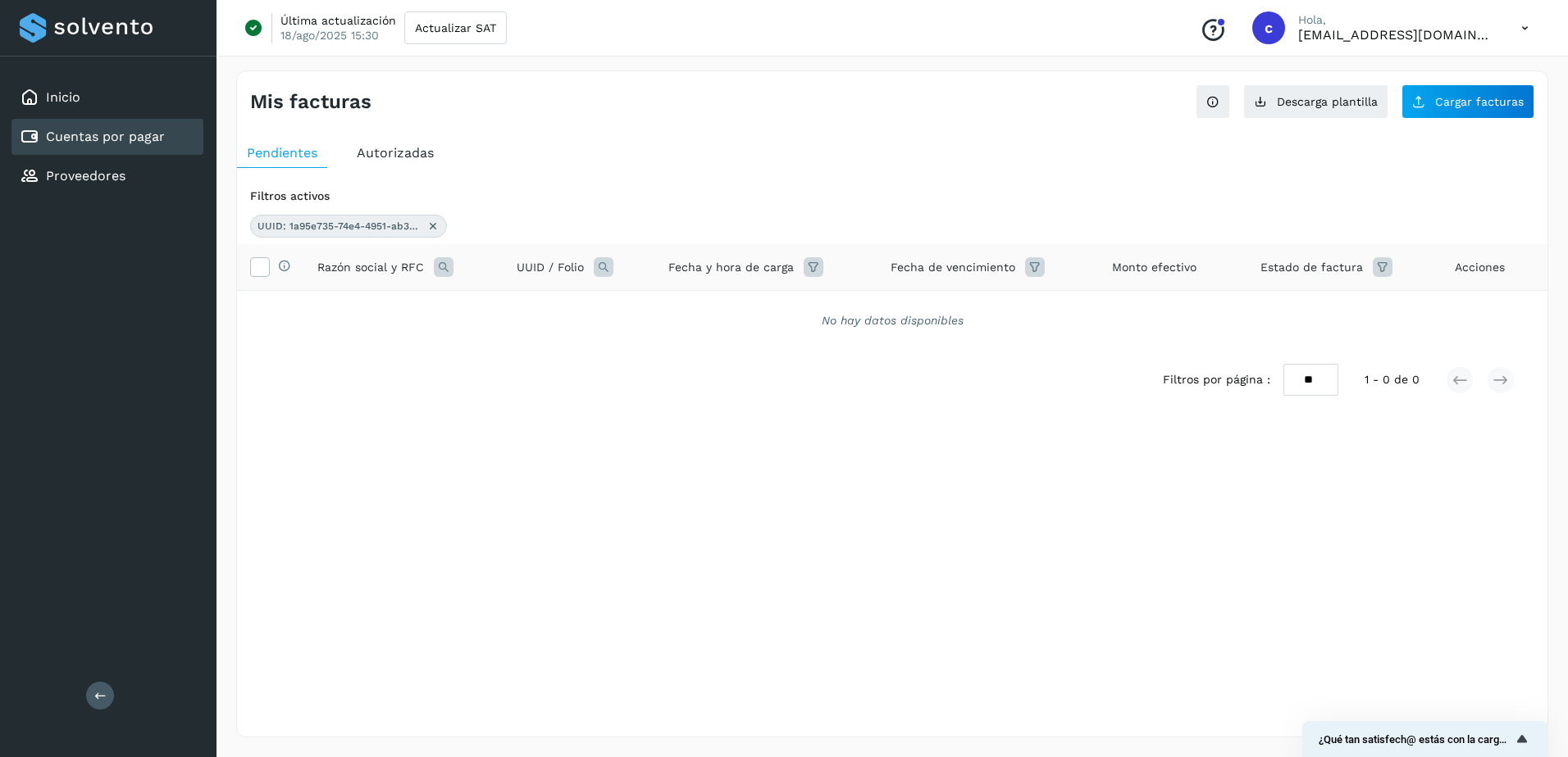
click at [434, 224] on icon at bounding box center [433, 226] width 13 height 13
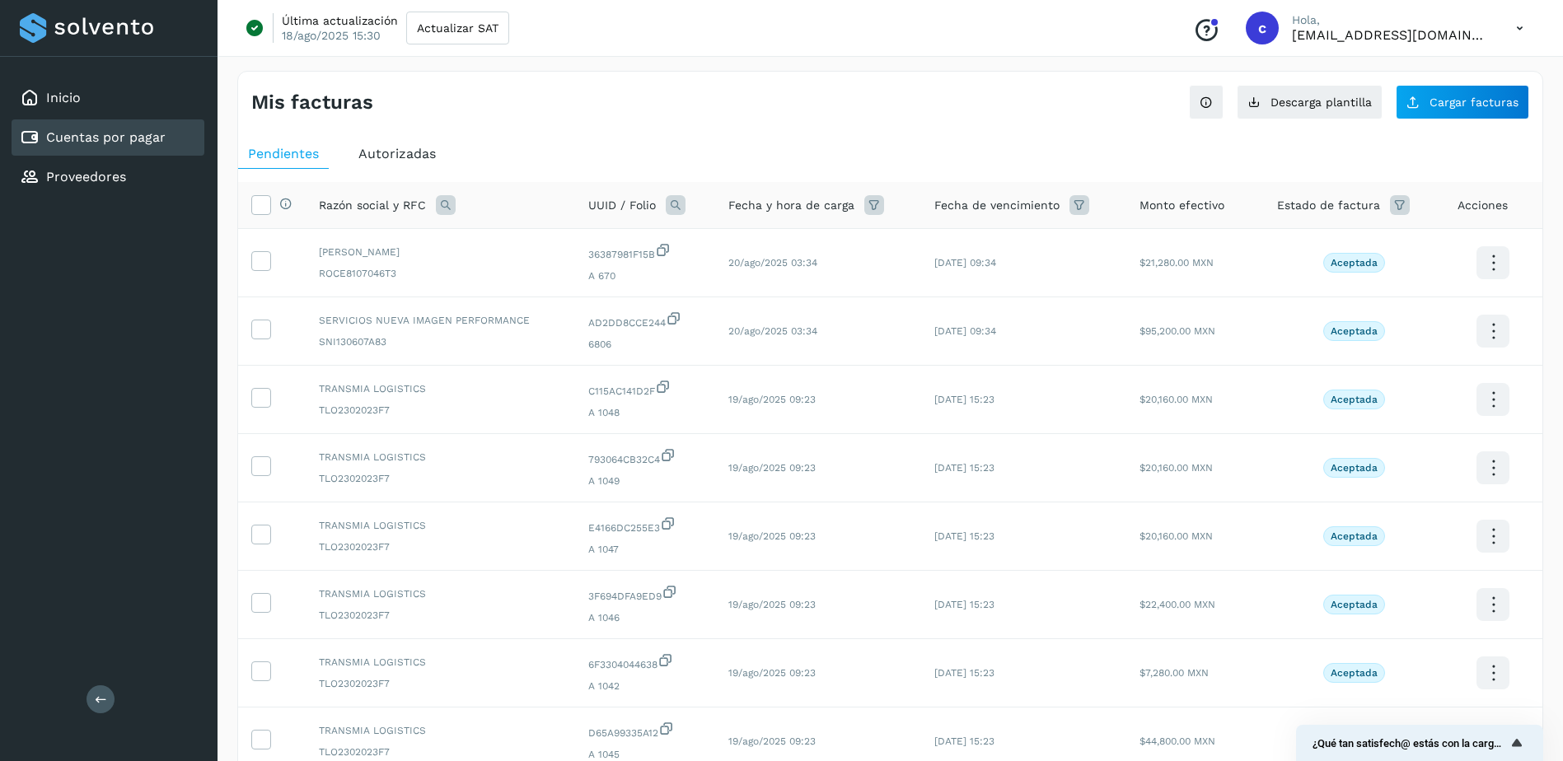
click at [402, 157] on span "Autorizadas" at bounding box center [396, 154] width 77 height 16
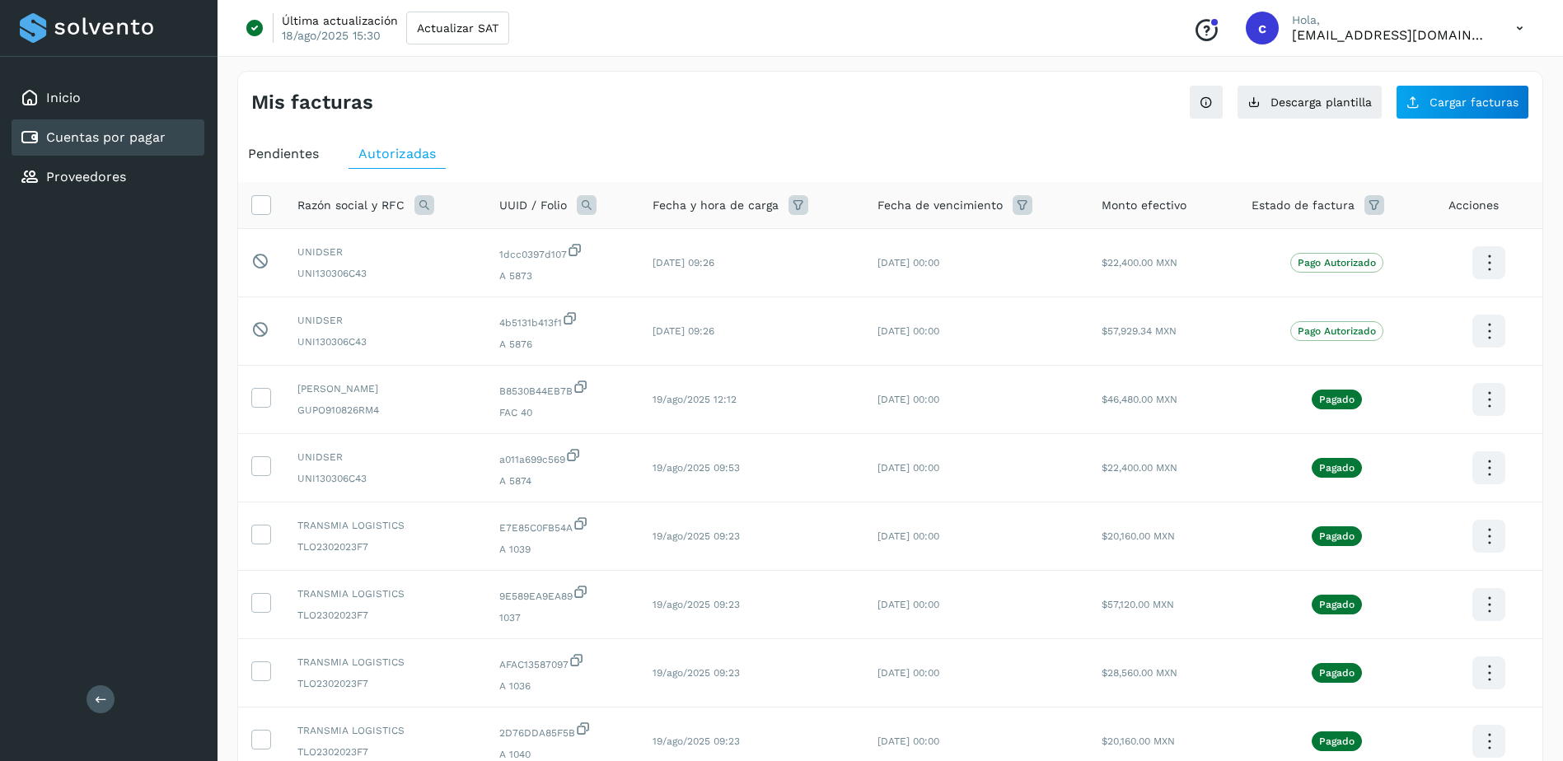
click at [593, 203] on div "UUID / Folio" at bounding box center [562, 205] width 127 height 20
